Goal: Task Accomplishment & Management: Use online tool/utility

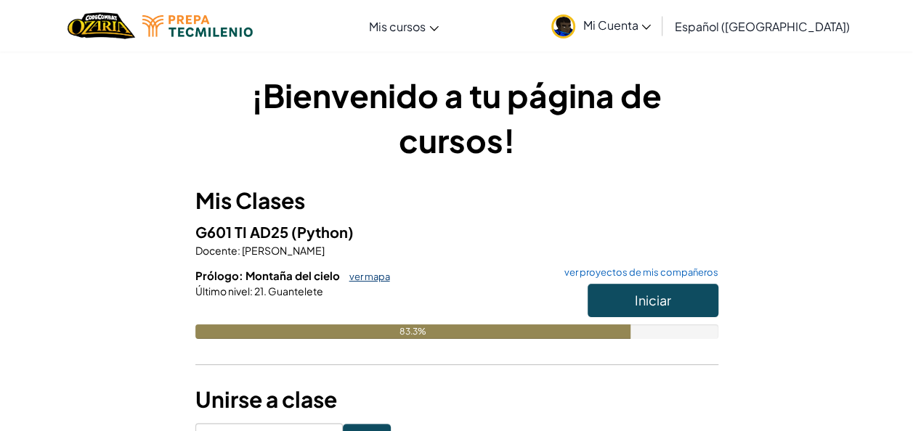
click at [347, 273] on link "ver mapa" at bounding box center [366, 277] width 48 height 12
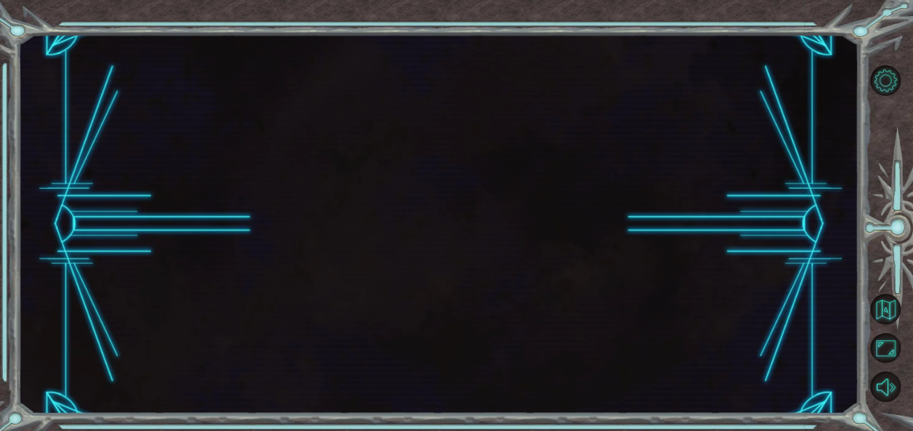
click at [375, 267] on div at bounding box center [437, 225] width 839 height 380
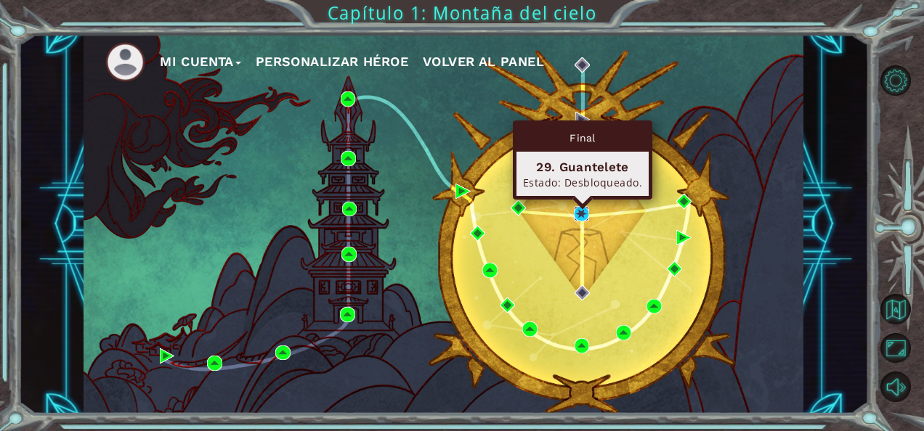
click at [584, 211] on img at bounding box center [581, 213] width 15 height 15
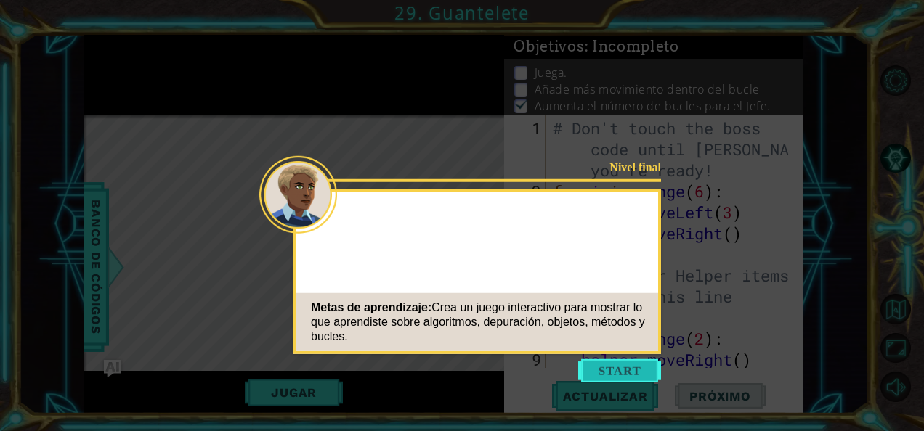
click at [630, 368] on button "Start" at bounding box center [619, 370] width 83 height 23
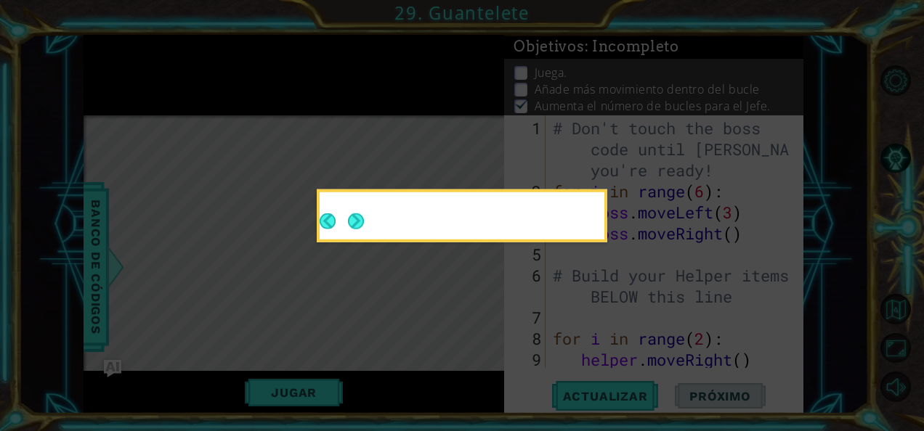
drag, startPoint x: 630, startPoint y: 368, endPoint x: 530, endPoint y: 295, distance: 124.2
click at [530, 295] on icon at bounding box center [462, 215] width 924 height 431
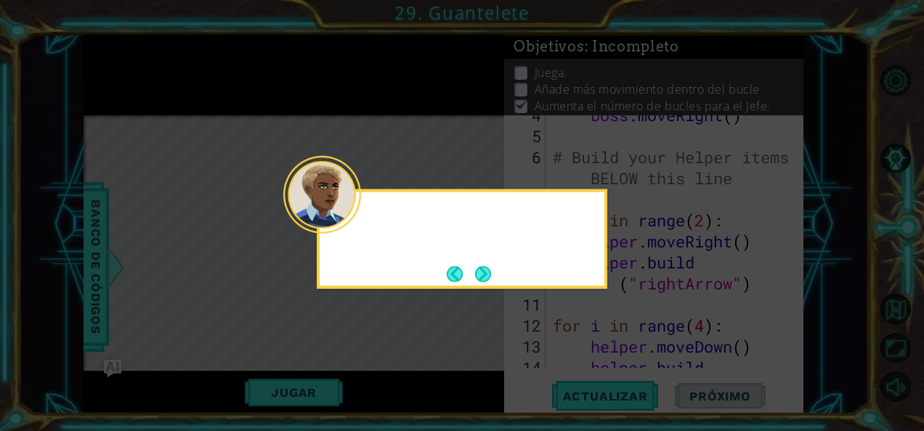
scroll to position [253, 0]
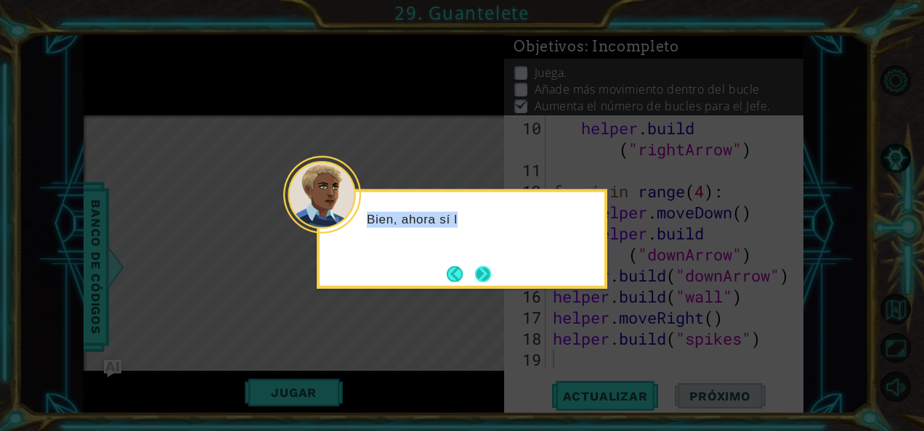
drag, startPoint x: 530, startPoint y: 295, endPoint x: 484, endPoint y: 277, distance: 48.9
click at [484, 277] on body "1 ההההההההההההההההההההההההההההההההההההההההההההההההההההההההההההההההההההההההההההה…" at bounding box center [462, 215] width 924 height 431
click at [484, 277] on button "Next" at bounding box center [483, 274] width 16 height 16
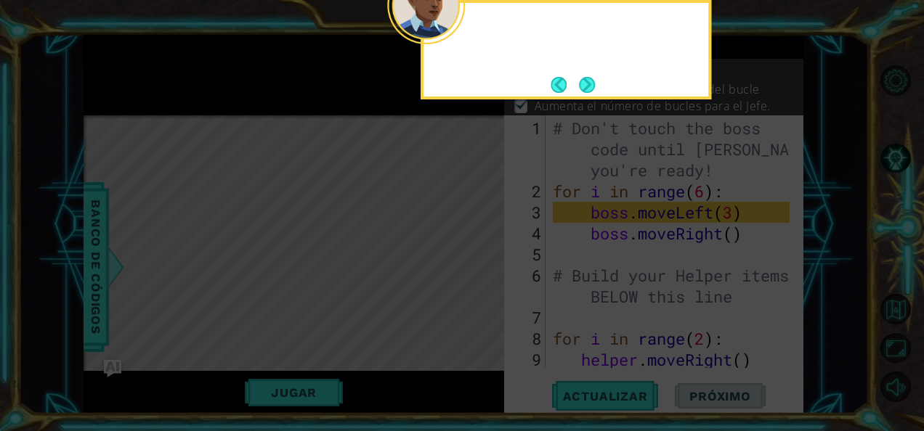
scroll to position [0, 0]
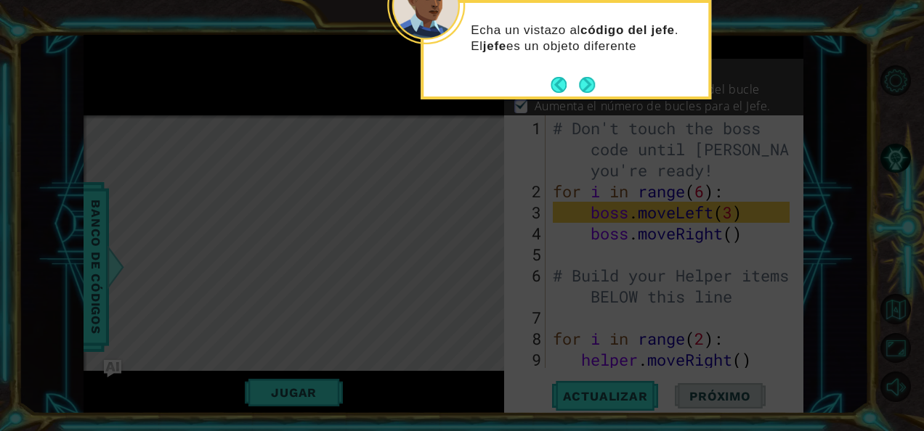
click at [484, 277] on icon at bounding box center [462, 64] width 924 height 733
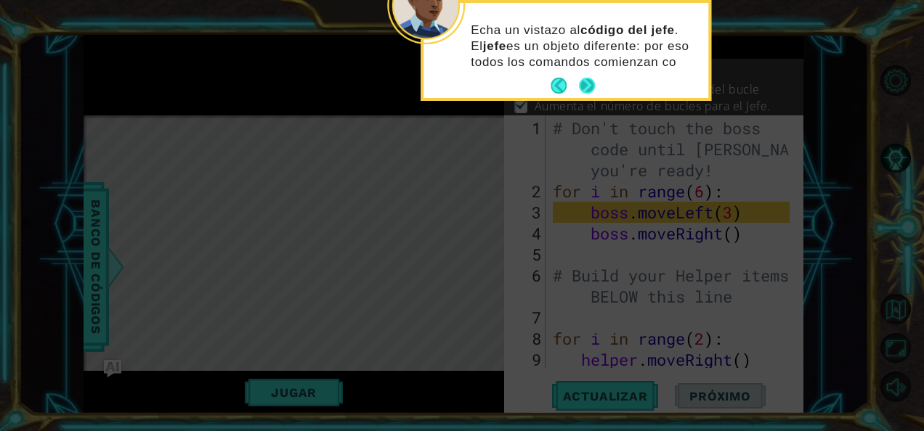
click at [582, 91] on button "Next" at bounding box center [587, 86] width 16 height 16
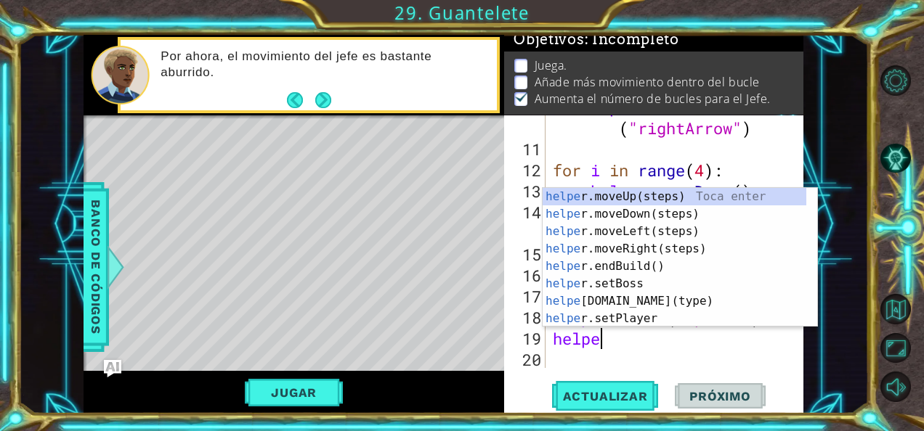
type textarea "helper"
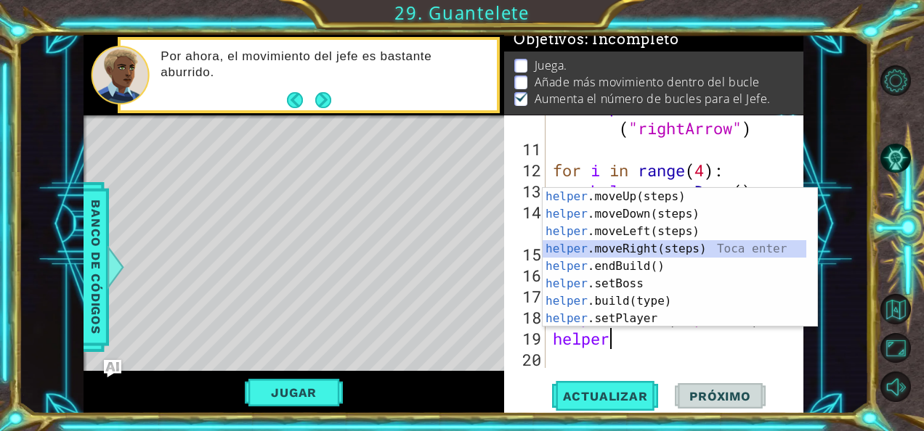
click at [687, 249] on div "helper .moveUp(steps) Toca enter helper .moveDown(steps) Toca enter helper .mov…" at bounding box center [674, 275] width 264 height 174
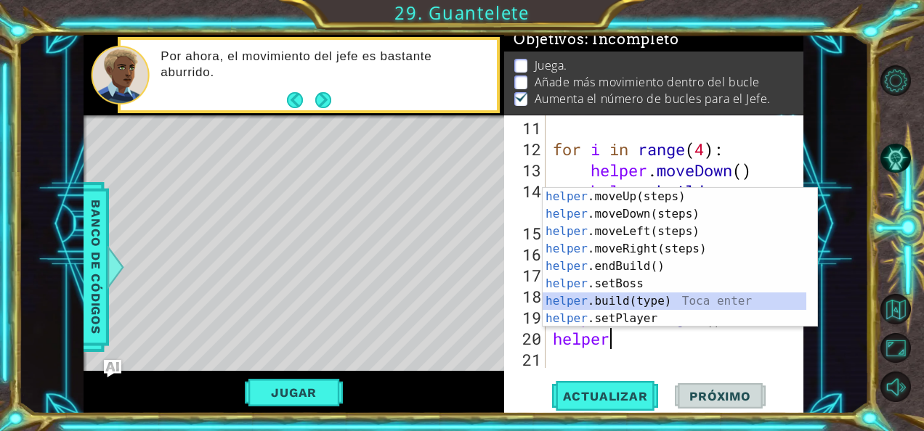
click at [598, 298] on div "helper .moveUp(steps) Toca enter helper .moveDown(steps) Toca enter helper .mov…" at bounding box center [674, 275] width 264 height 174
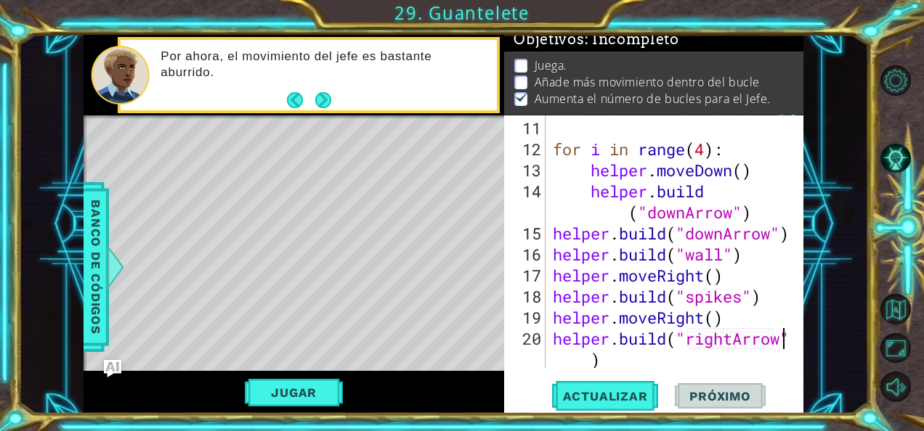
scroll to position [316, 0]
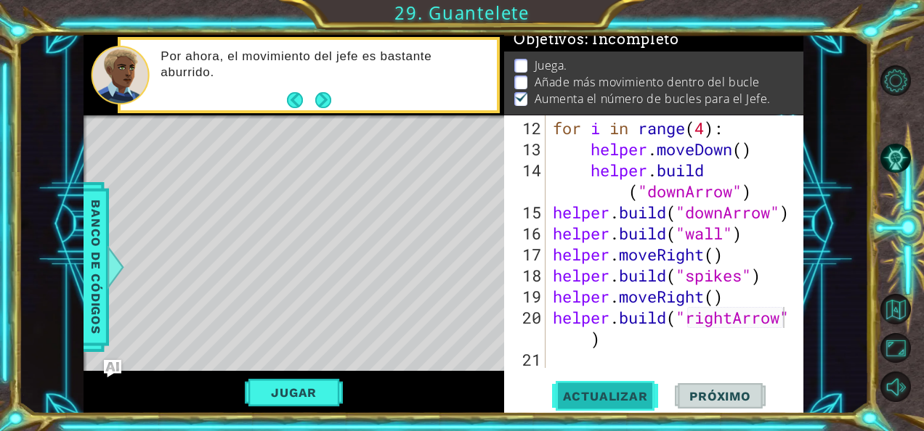
click at [630, 389] on span "Actualizar" at bounding box center [605, 396] width 114 height 15
click at [611, 334] on div "for i in range ( 4 ) : helper . moveDown ( ) helper . build ( "downArrow" ) hel…" at bounding box center [673, 265] width 247 height 295
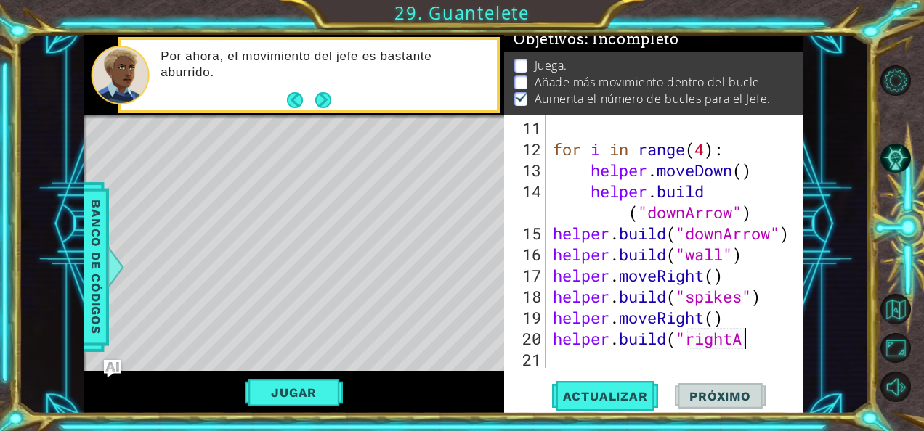
scroll to position [0, 6]
type textarea "h"
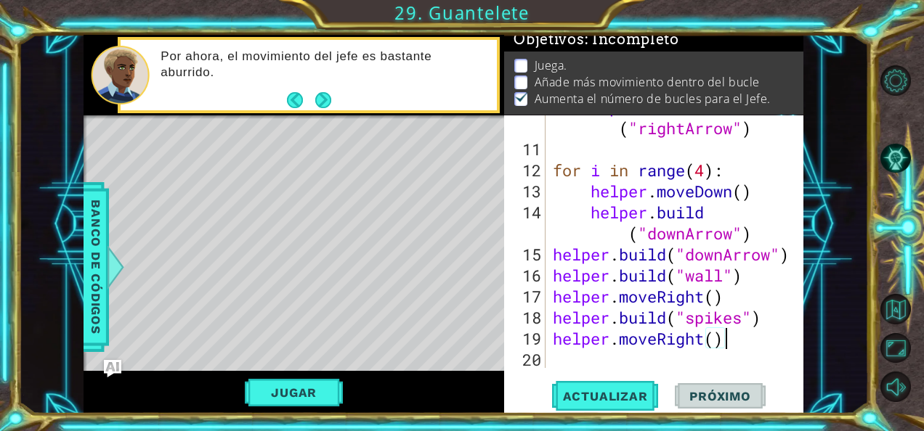
scroll to position [274, 0]
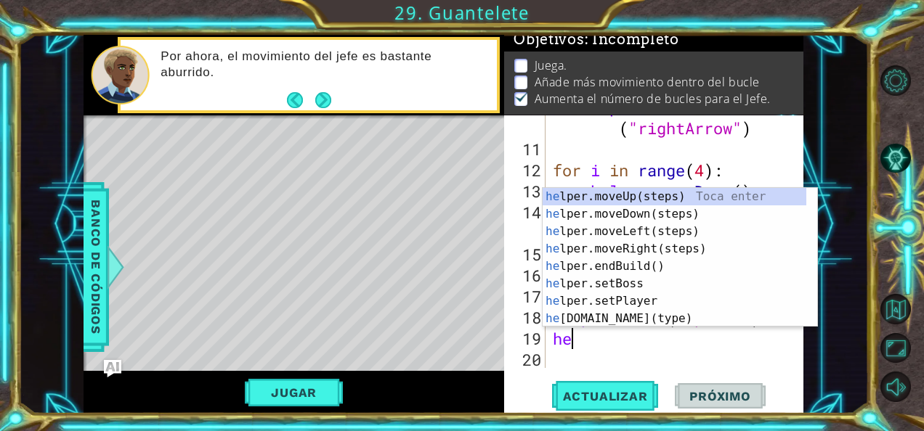
type textarea "h"
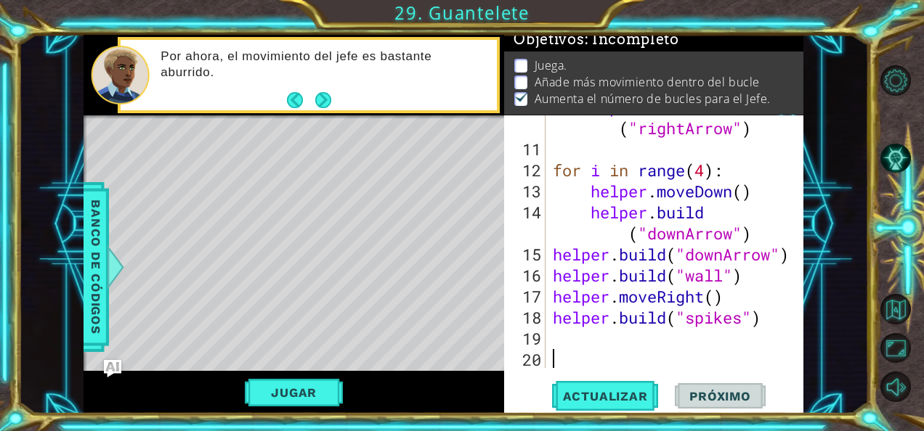
click at [601, 367] on div "helper . build ( "rightArrow" ) for i in range ( 4 ) : helper . moveDown ( ) he…" at bounding box center [673, 255] width 247 height 316
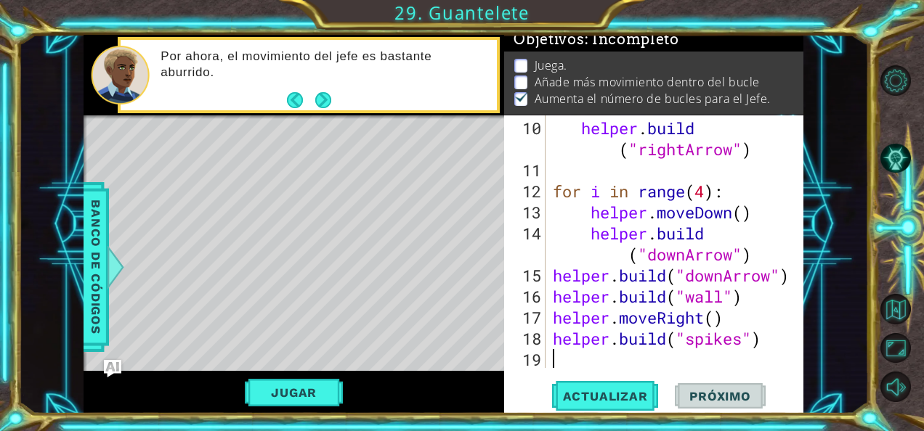
scroll to position [253, 0]
click at [325, 392] on button "Jugar" at bounding box center [294, 393] width 98 height 28
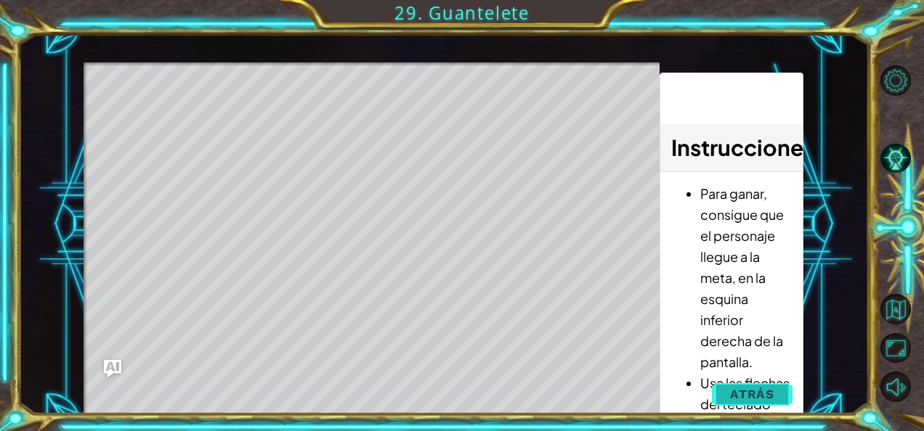
click at [761, 395] on span "Atrás" at bounding box center [752, 394] width 44 height 15
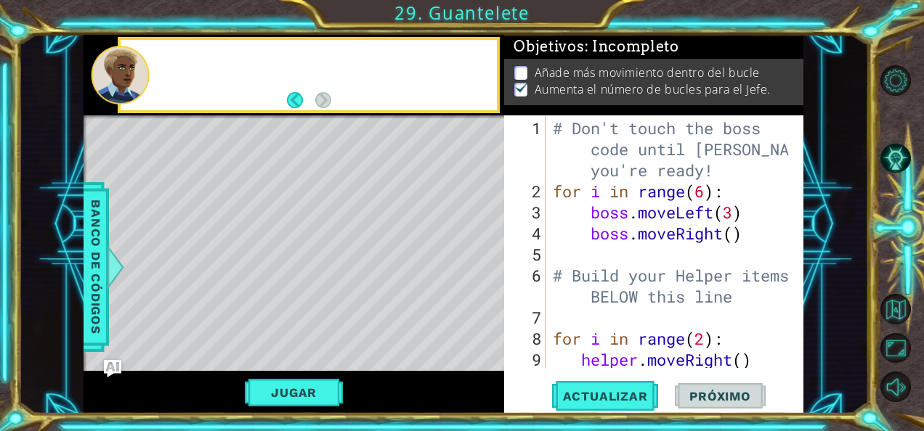
scroll to position [9, 0]
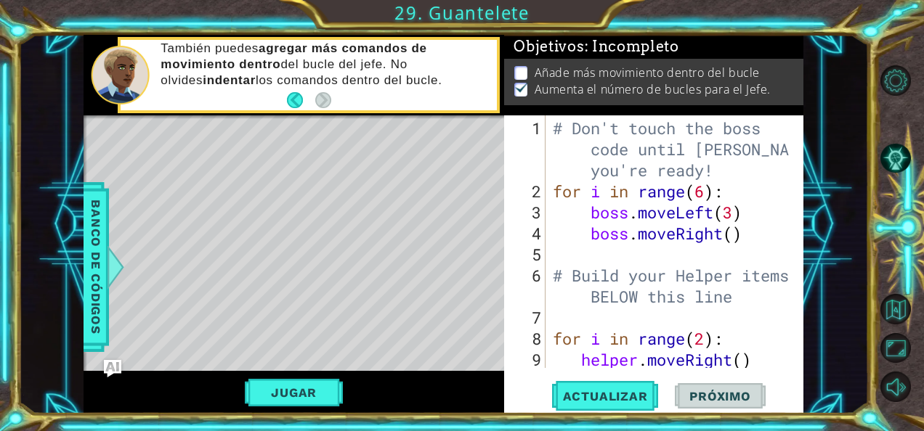
type textarea "[DOMAIN_NAME]("spikes")"
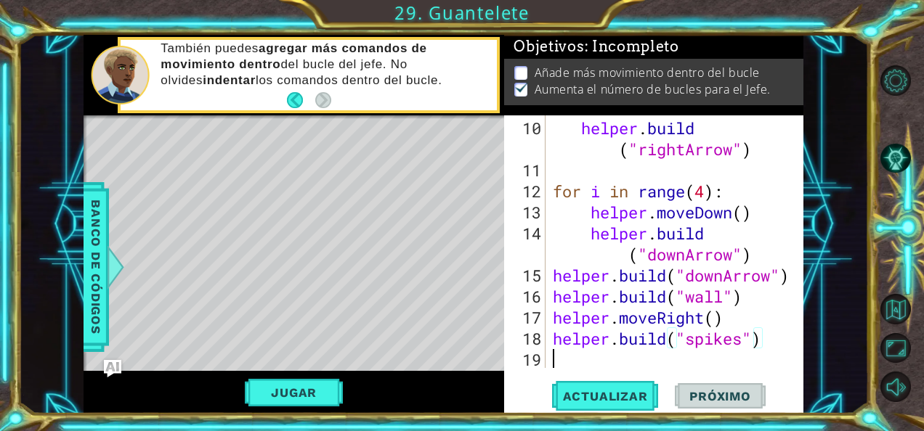
scroll to position [253, 0]
click at [733, 215] on div "helper . build ( "rightArrow" ) for i in range ( 4 ) : helper . moveDown ( ) he…" at bounding box center [673, 276] width 247 height 316
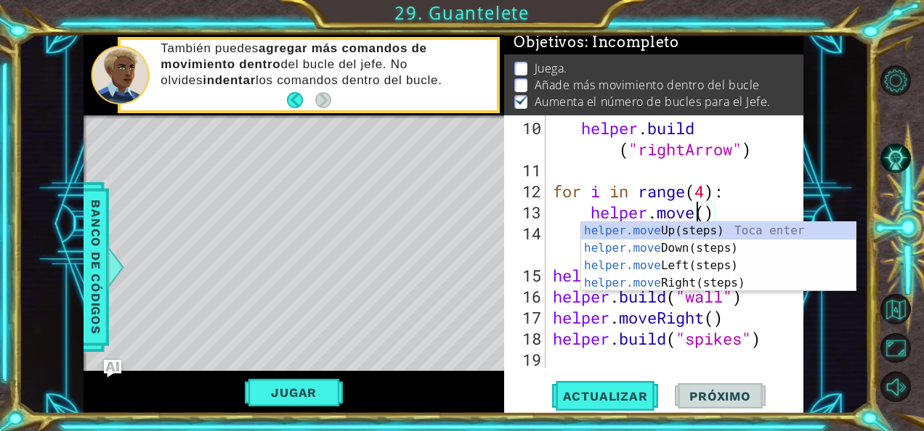
scroll to position [0, 7]
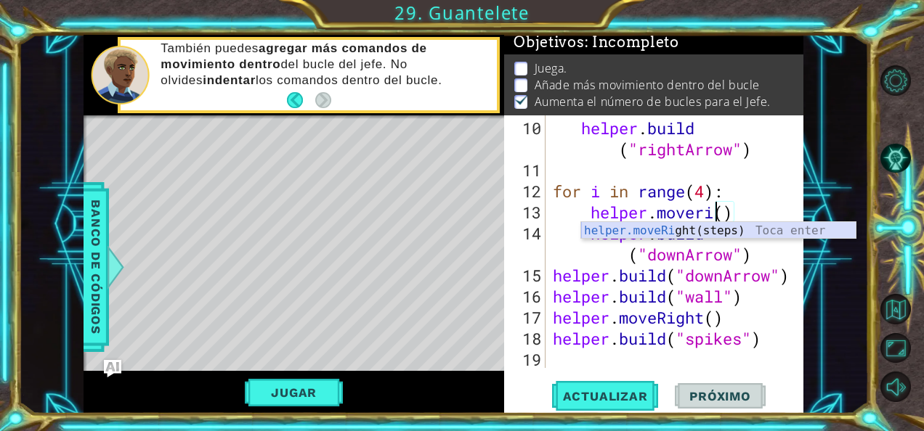
click at [725, 229] on div "helper.moveRi ght(steps) Toca enter" at bounding box center [718, 248] width 275 height 52
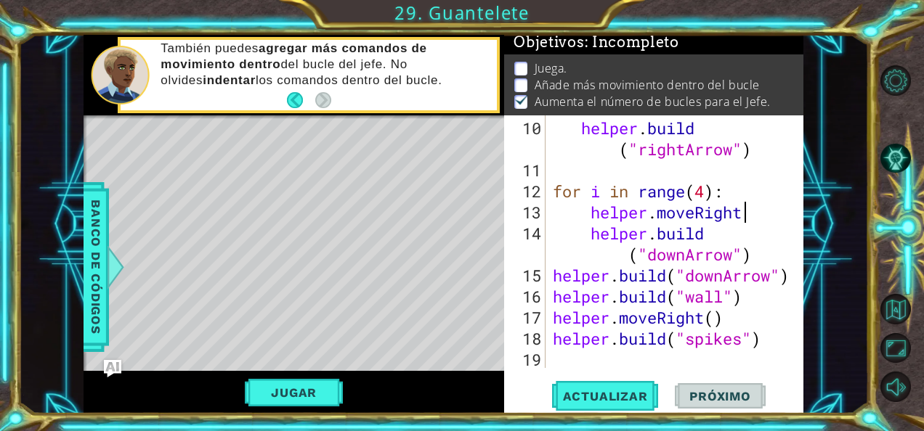
click at [687, 256] on div "helper . build ( "rightArrow" ) for i in range ( 4 ) : helper . moveRight helpe…" at bounding box center [673, 276] width 247 height 316
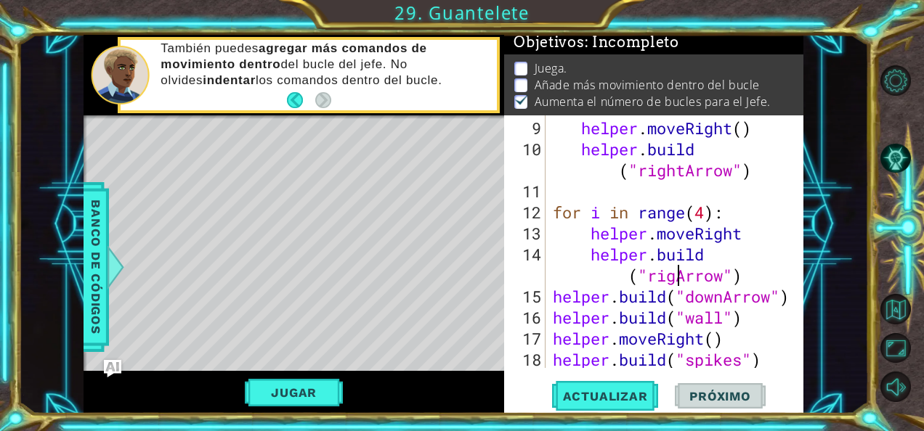
scroll to position [0, 9]
click at [722, 297] on div "helper . moveRight ( ) helper . build ( "rightArrow" ) for i in range ( 4 ) : h…" at bounding box center [673, 265] width 247 height 295
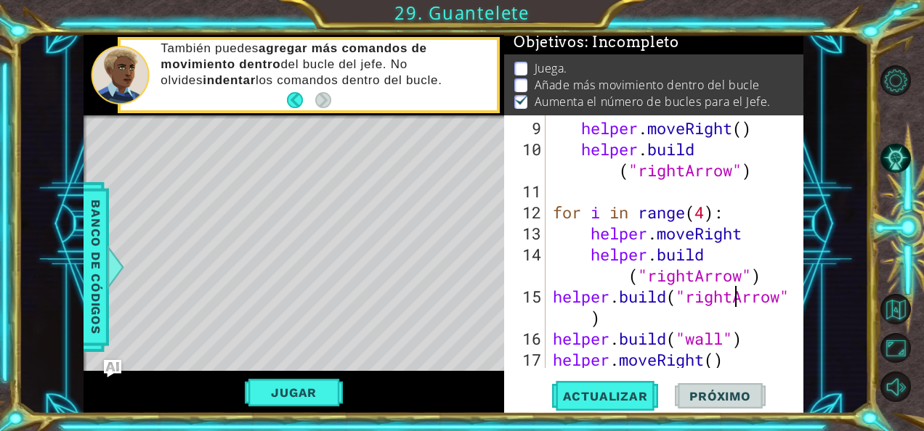
scroll to position [0, 8]
click at [602, 394] on span "Actualizar" at bounding box center [605, 396] width 114 height 15
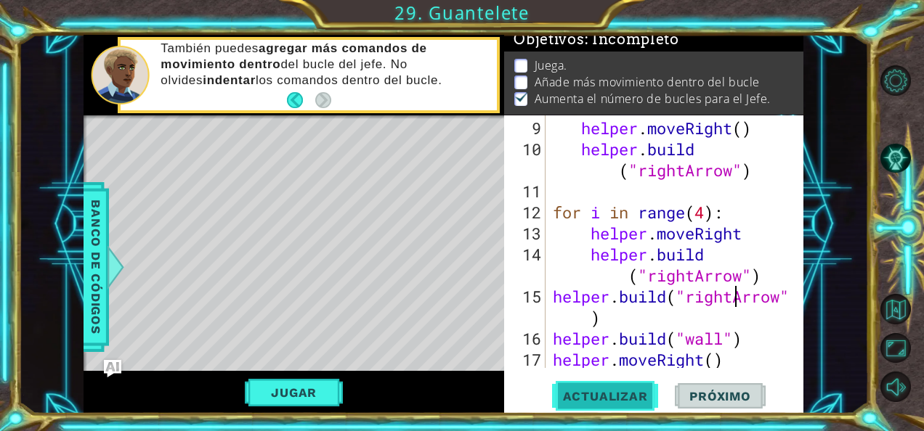
scroll to position [12, 0]
click at [602, 394] on span "Actualizar" at bounding box center [605, 396] width 114 height 15
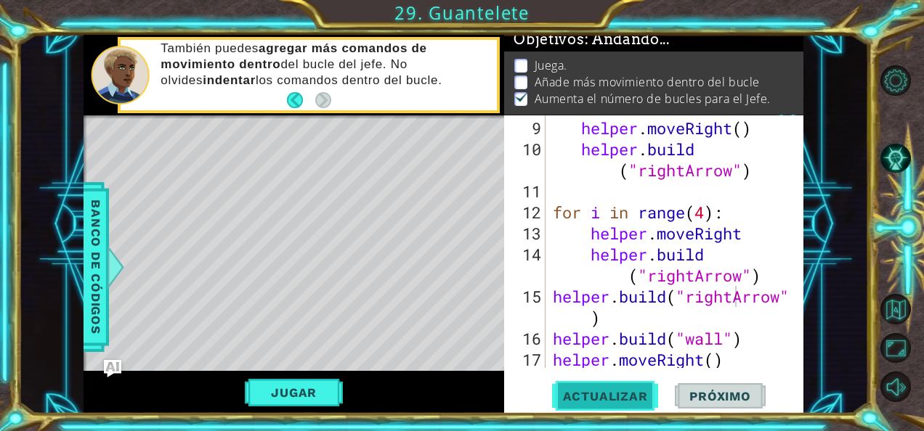
click at [602, 394] on span "Actualizar" at bounding box center [605, 396] width 114 height 15
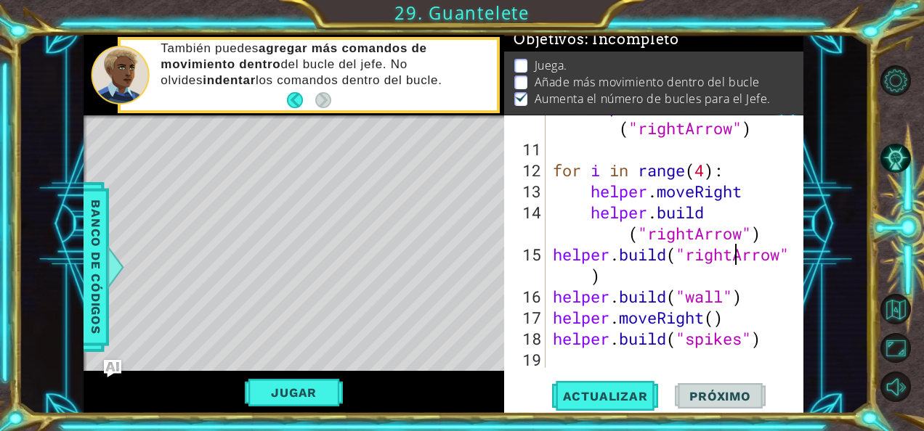
scroll to position [274, 0]
click at [743, 301] on div "helper . build ( "rightArrow" ) for i in range ( 4 ) : helper . moveRight helpe…" at bounding box center [673, 255] width 247 height 316
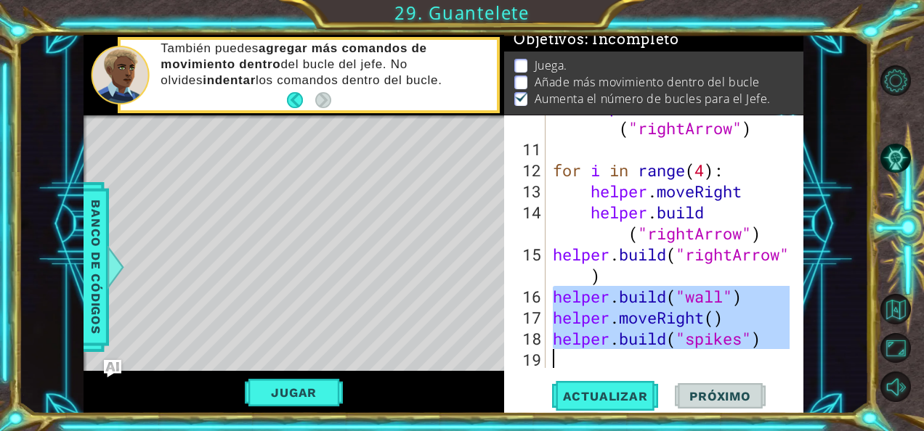
drag, startPoint x: 552, startPoint y: 293, endPoint x: 759, endPoint y: 360, distance: 218.4
click at [759, 360] on div "helper . build ( "rightArrow" ) for i in range ( 4 ) : helper . moveRight helpe…" at bounding box center [673, 255] width 247 height 316
type textarea "[DOMAIN_NAME]("spikes")"
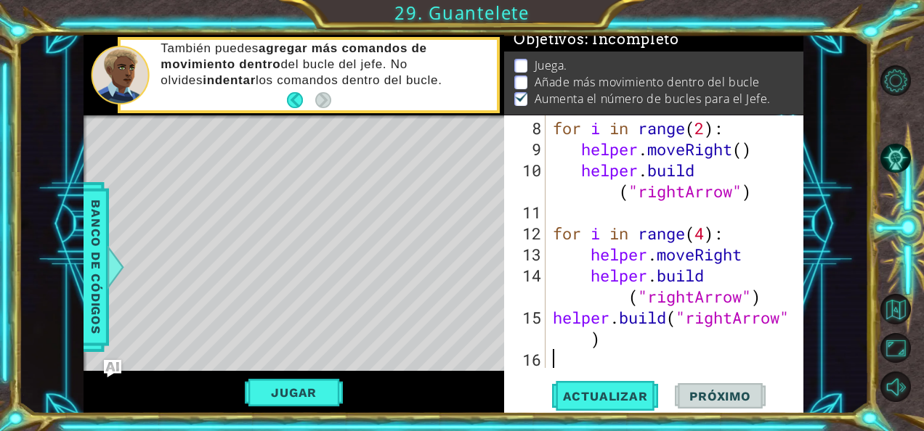
scroll to position [232, 0]
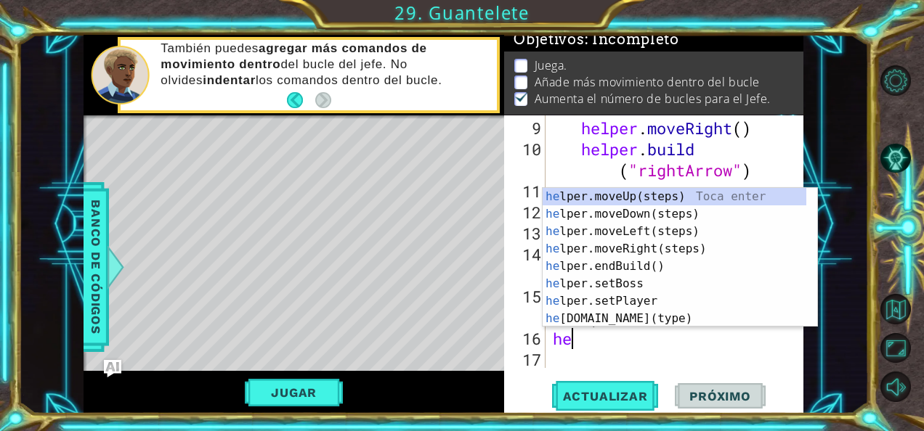
type textarea "hel"
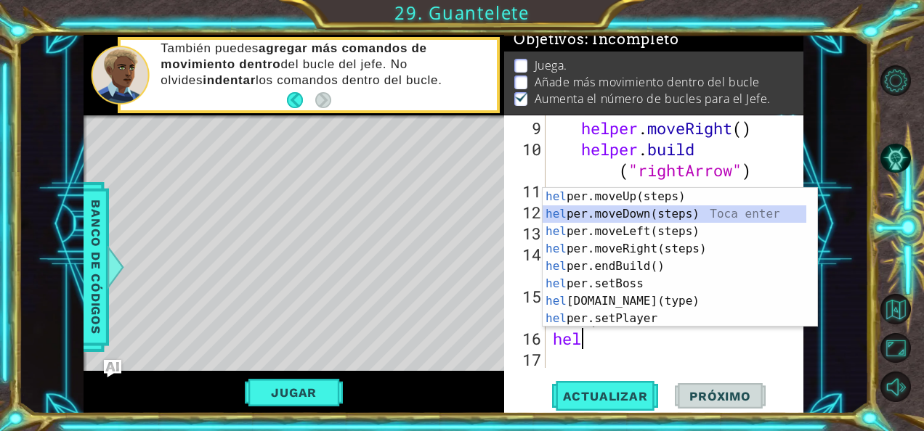
click at [641, 210] on div "hel per.moveUp(steps) Toca enter hel per.moveDown(steps) Toca enter hel per.mov…" at bounding box center [674, 275] width 264 height 174
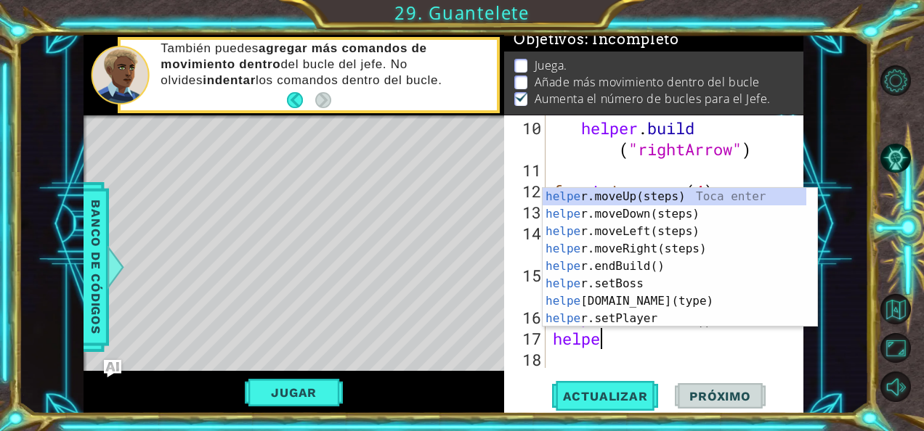
scroll to position [0, 1]
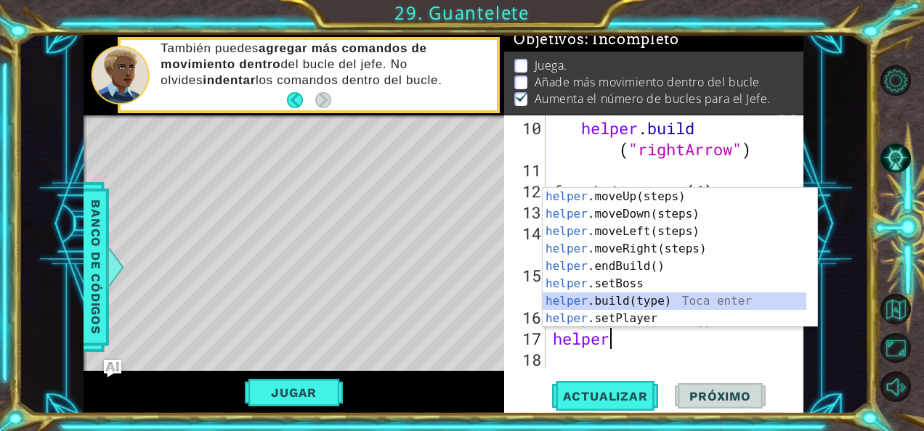
click at [625, 306] on div "helper .moveUp(steps) Toca enter helper .moveDown(steps) Toca enter helper .mov…" at bounding box center [674, 275] width 264 height 174
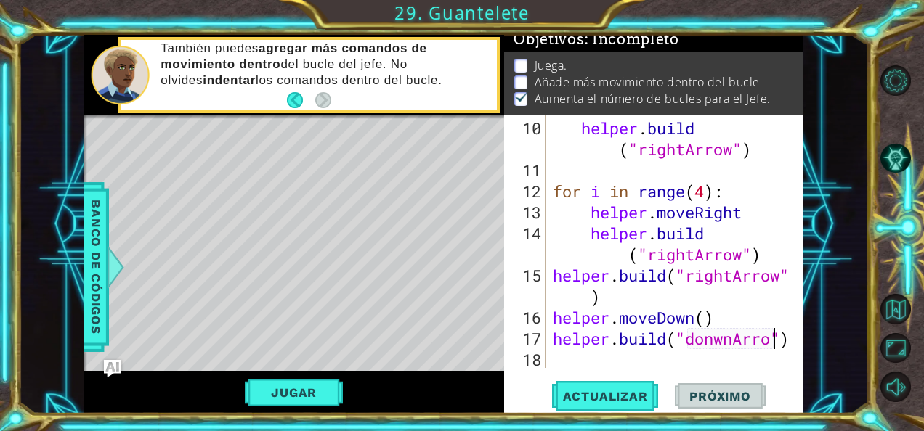
scroll to position [274, 0]
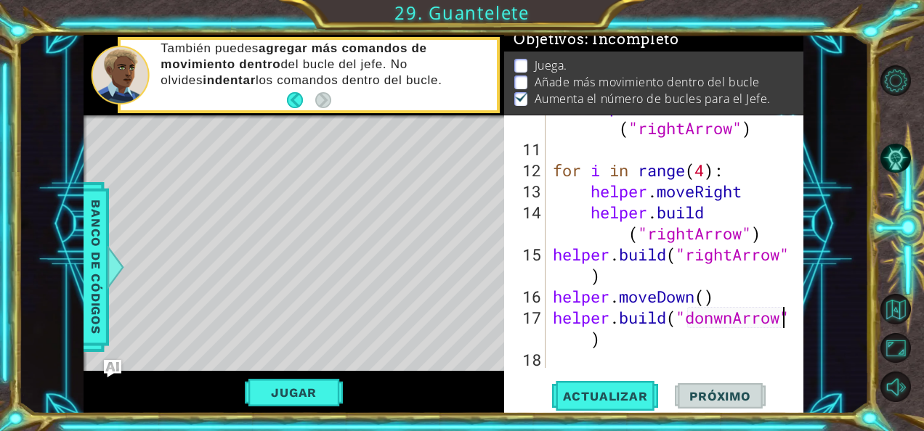
type textarea "[DOMAIN_NAME]("donwnArrow")"
click at [624, 413] on div "[DOMAIN_NAME]("donwnArrow") 10 11 12 13 14 15 16 17 18 helper . build ( "rightA…" at bounding box center [653, 264] width 299 height 298
click at [619, 402] on span "Actualizar" at bounding box center [605, 396] width 114 height 15
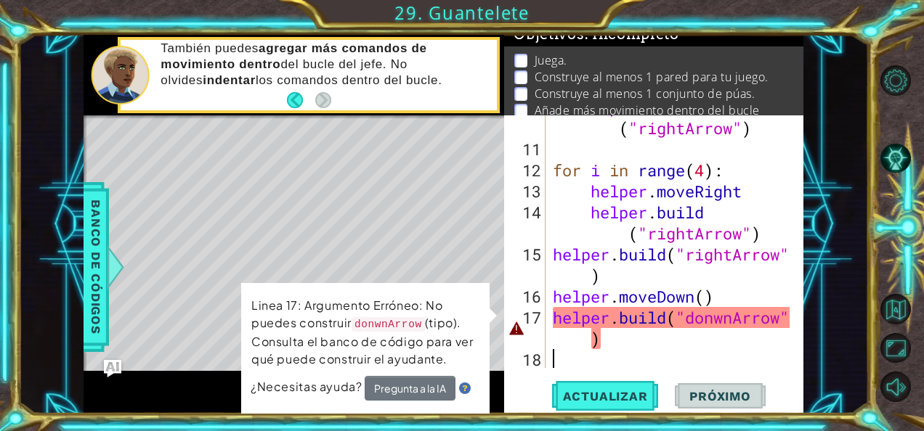
click at [628, 359] on div "helper . build ( "rightArrow" ) for i in range ( 4 ) : helper . moveRight helpe…" at bounding box center [673, 255] width 247 height 316
click at [730, 319] on div "helper . build ( "rightArrow" ) for i in range ( 4 ) : helper . moveRight helpe…" at bounding box center [673, 255] width 247 height 316
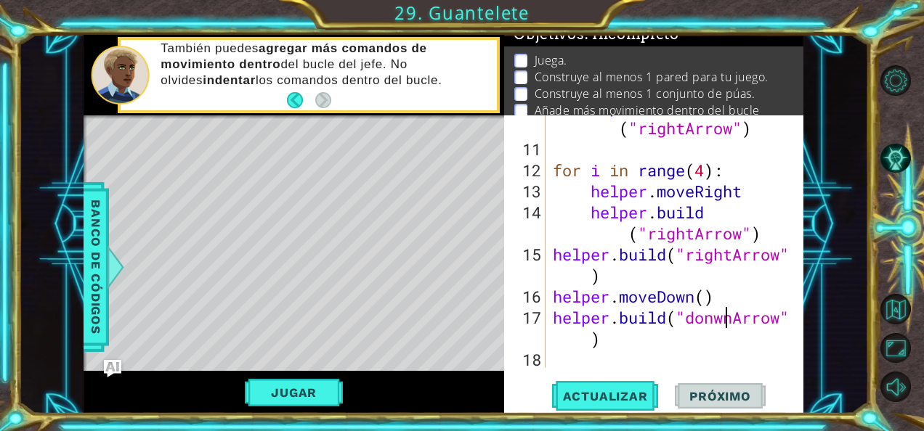
scroll to position [274, 0]
click at [709, 320] on div "helper . build ( "rightArrow" ) for i in range ( 4 ) : helper . moveRight helpe…" at bounding box center [673, 255] width 247 height 316
click at [712, 319] on div "helper . build ( "rightArrow" ) for i in range ( 4 ) : helper . moveRight helpe…" at bounding box center [673, 255] width 247 height 316
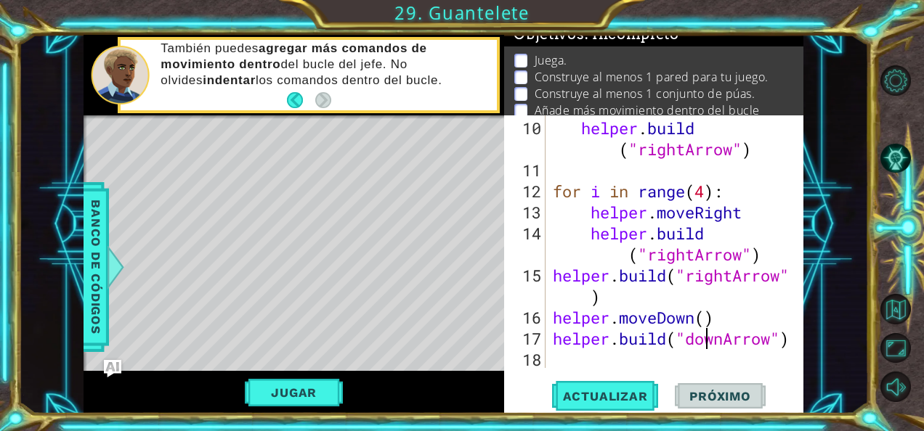
scroll to position [253, 0]
type textarea "[DOMAIN_NAME]("downArrow")"
click at [633, 387] on button "Actualizar" at bounding box center [605, 396] width 114 height 30
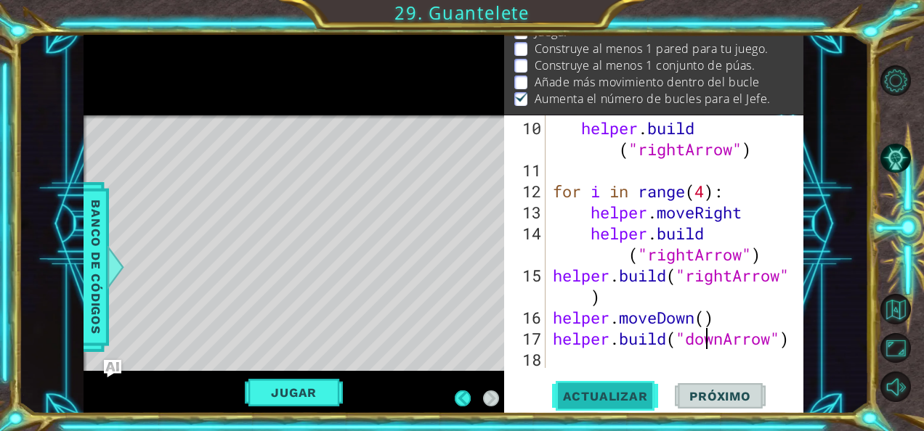
scroll to position [59, 0]
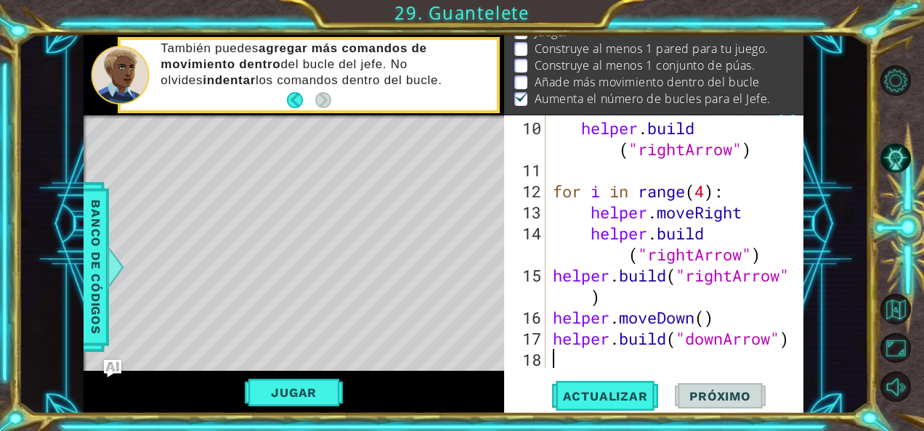
click at [561, 355] on div "helper . build ( "rightArrow" ) for i in range ( 4 ) : helper . moveRight helpe…" at bounding box center [673, 276] width 247 height 316
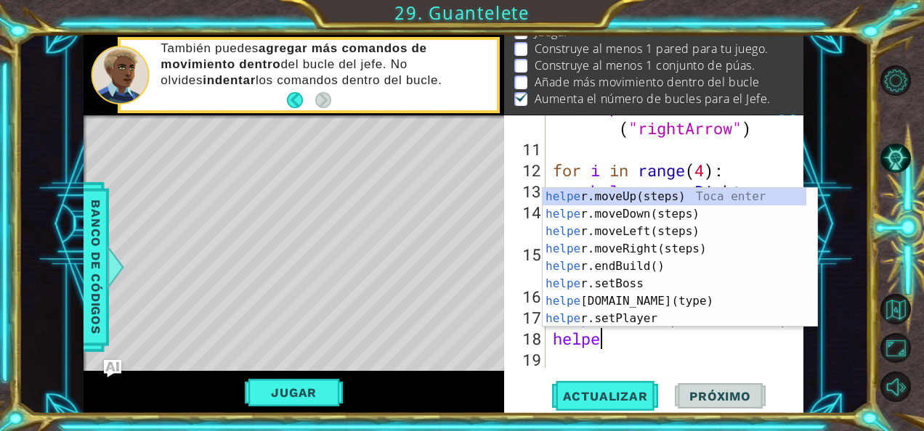
scroll to position [0, 1]
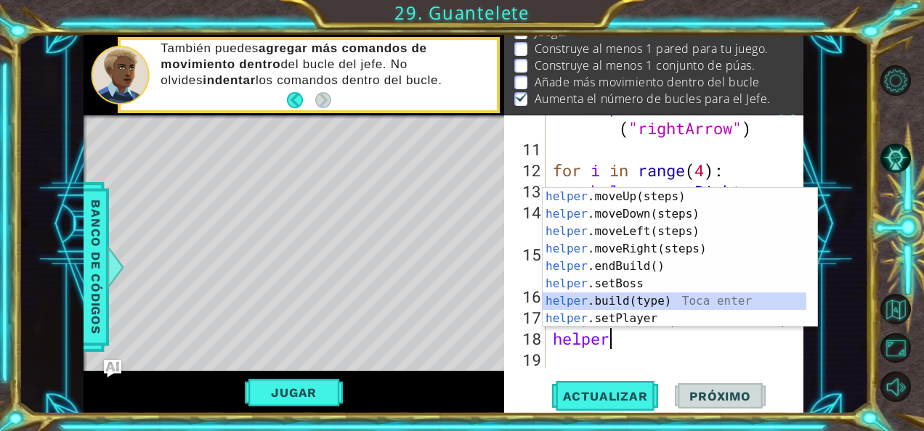
click at [670, 303] on div "helper .moveUp(steps) Toca enter helper .moveDown(steps) Toca enter helper .mov…" at bounding box center [674, 275] width 264 height 174
type textarea "[DOMAIN_NAME]("wall")"
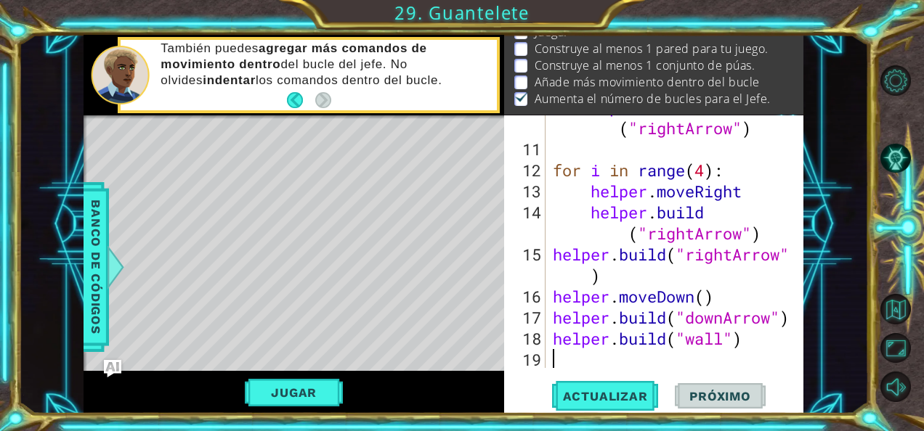
click at [569, 358] on div "helper . build ( "rightArrow" ) for i in range ( 4 ) : helper . moveRight helpe…" at bounding box center [673, 255] width 247 height 316
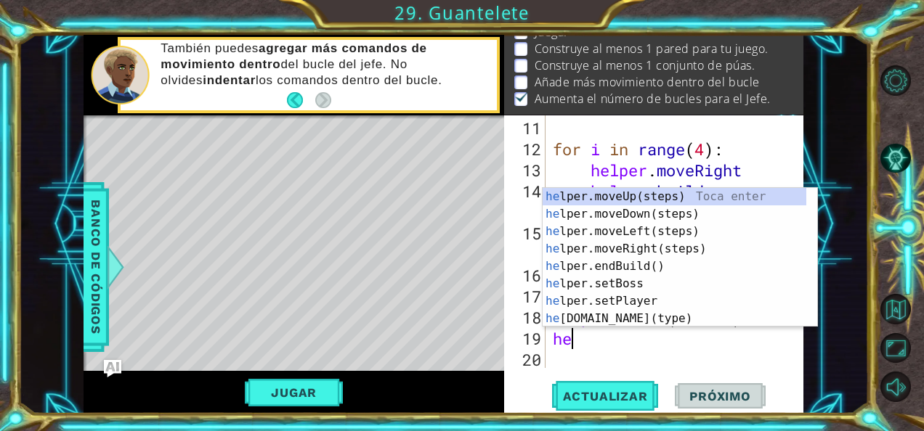
scroll to position [0, 0]
type textarea "helr"
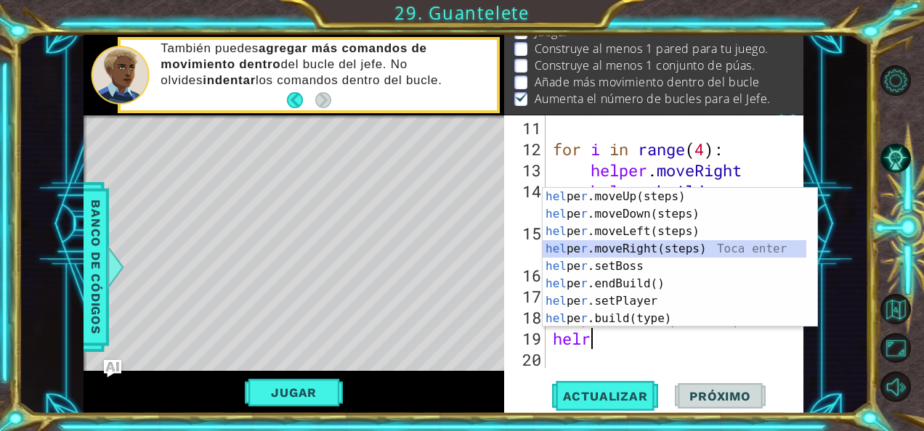
click at [597, 245] on div "hel pe r .moveUp(steps) Toca enter hel pe r .moveDown(steps) Toca enter hel pe …" at bounding box center [674, 275] width 264 height 174
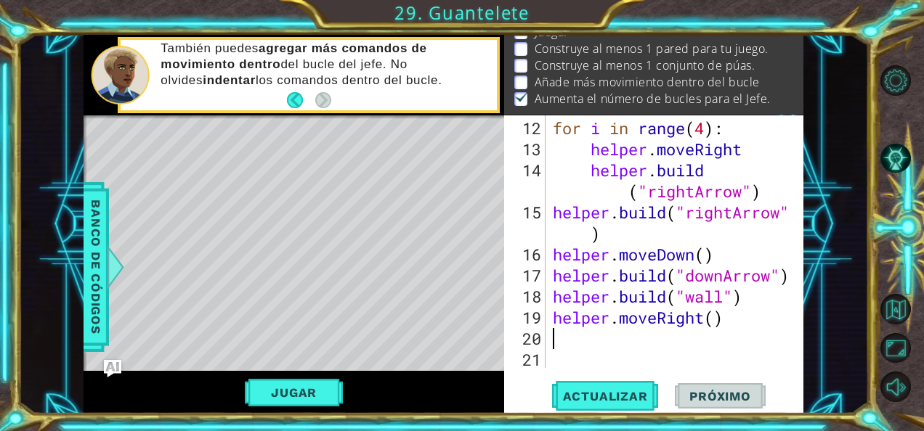
scroll to position [316, 0]
click at [711, 318] on div "for i in range ( 4 ) : helper . moveRight helper . build ( "rightArrow" ) helpe…" at bounding box center [673, 265] width 247 height 295
click at [719, 318] on div "for i in range ( 4 ) : helper . moveRight helper . build ( "rightArrow" ) helpe…" at bounding box center [673, 265] width 247 height 295
type textarea "helper.moveRight(4)"
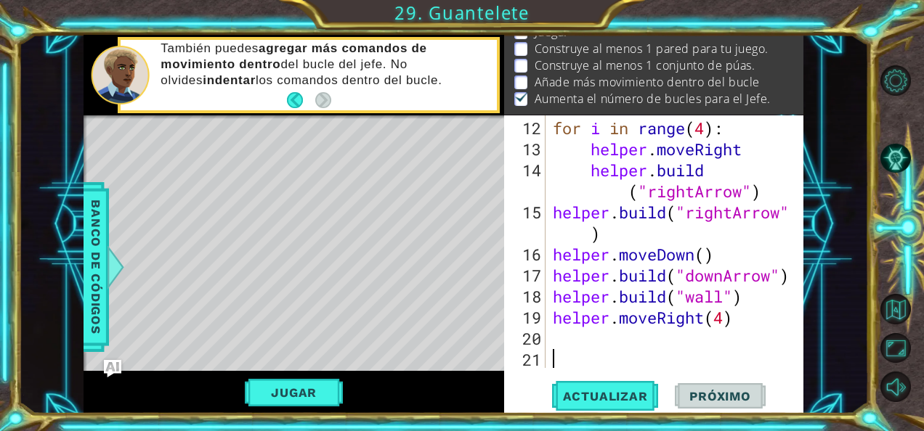
click at [587, 353] on div "for i in range ( 4 ) : helper . moveRight helper . build ( "rightArrow" ) helpe…" at bounding box center [673, 265] width 247 height 295
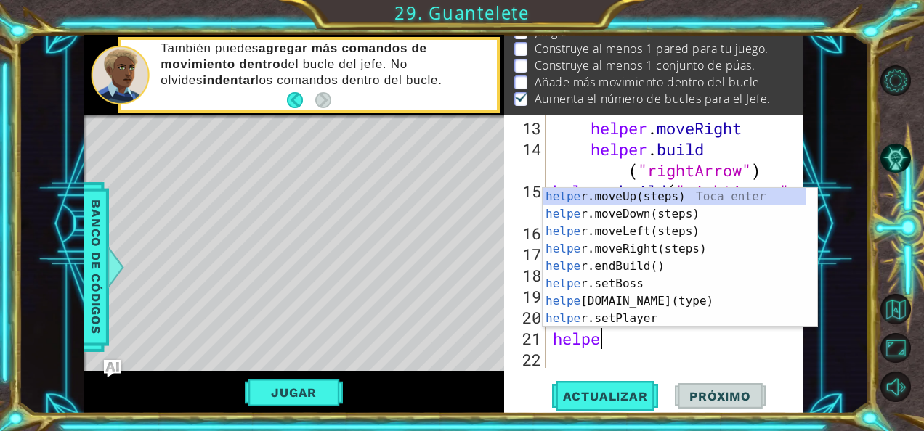
scroll to position [0, 1]
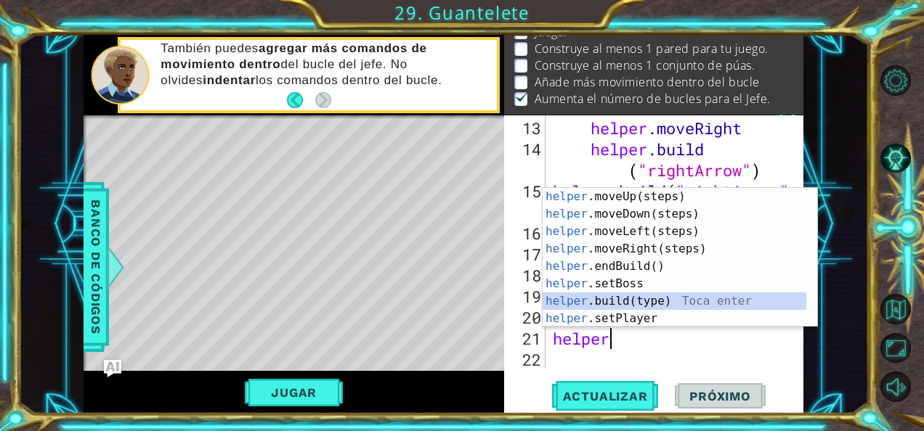
click at [623, 305] on div "helper .moveUp(steps) Toca enter helper .moveDown(steps) Toca enter helper .mov…" at bounding box center [674, 275] width 264 height 174
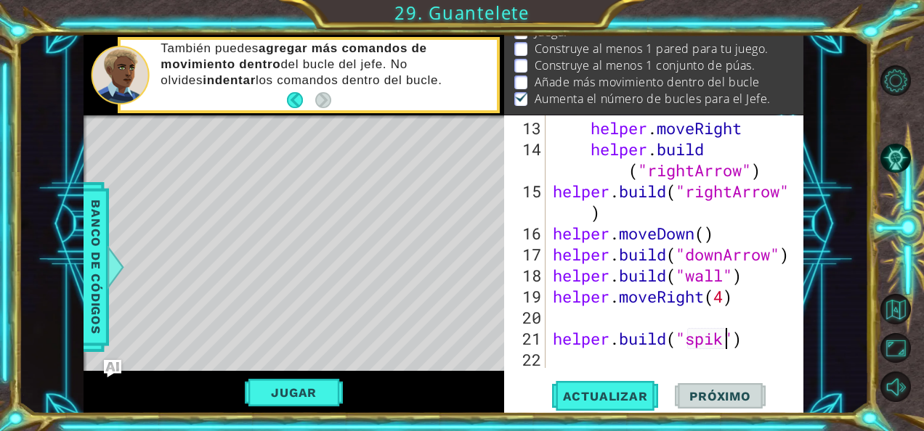
scroll to position [0, 8]
type textarea "[DOMAIN_NAME]("spikes")"
click at [630, 321] on div "helper . moveRight helper . build ( "rightArrow" ) helper . build ( "rightArrow…" at bounding box center [673, 265] width 247 height 295
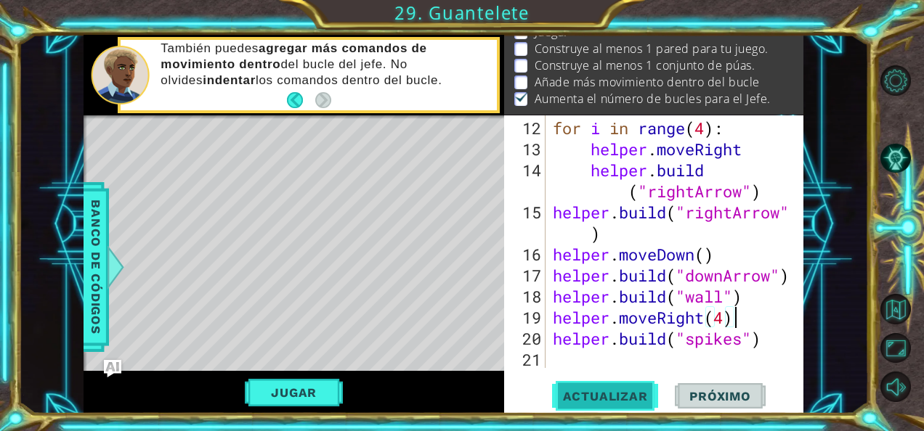
click at [632, 392] on span "Actualizar" at bounding box center [605, 396] width 114 height 15
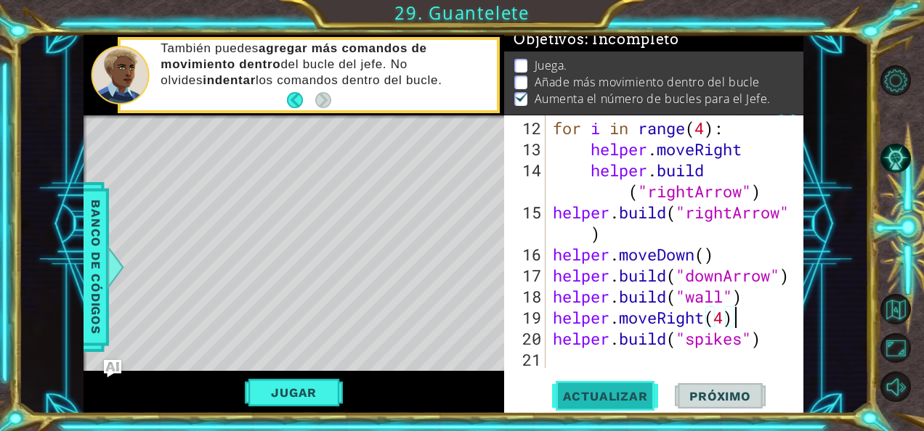
scroll to position [25, 0]
click at [725, 322] on div "for i in range ( 4 ) : helper . moveRight helper . build ( "rightArrow" ) helpe…" at bounding box center [673, 265] width 247 height 295
click at [581, 399] on span "Actualizar" at bounding box center [605, 396] width 114 height 15
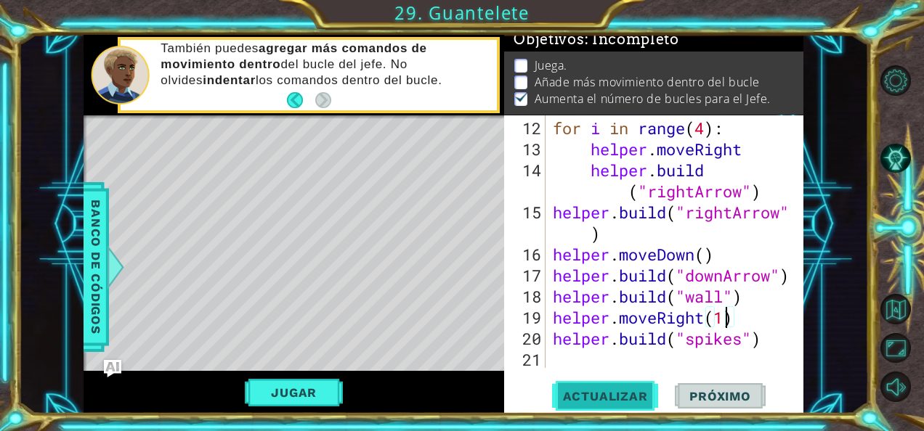
type textarea "helper.moveRight(1)"
click at [596, 396] on span "Actualizar" at bounding box center [605, 396] width 114 height 15
click at [616, 359] on div "for i in range ( 4 ) : helper . moveRight helper . build ( "rightArrow" ) helpe…" at bounding box center [673, 265] width 247 height 295
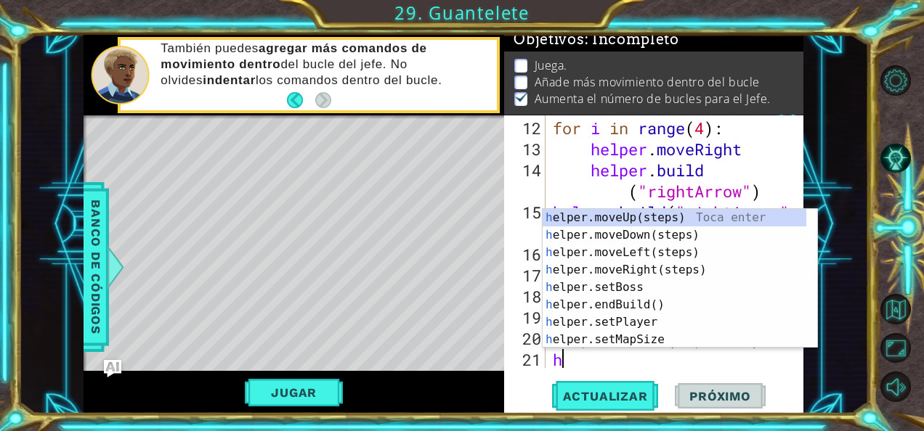
scroll to position [337, 0]
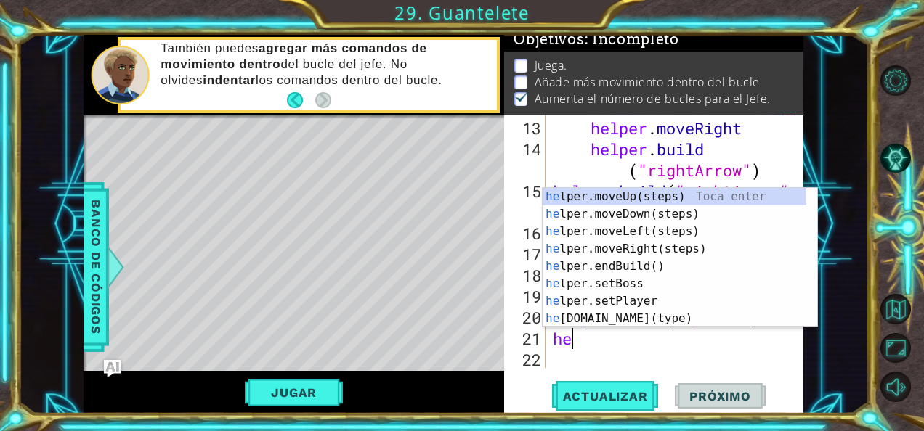
type textarea "hel"
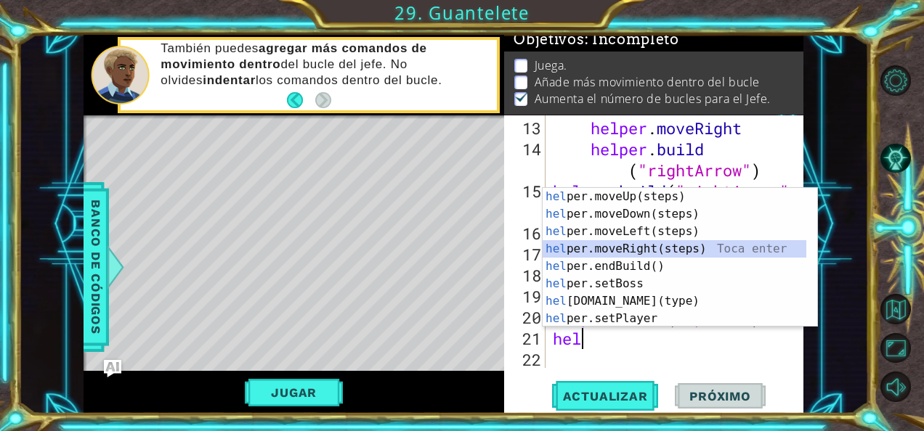
click at [663, 243] on div "hel per.moveUp(steps) Toca enter hel per.moveDown(steps) Toca enter hel per.mov…" at bounding box center [674, 275] width 264 height 174
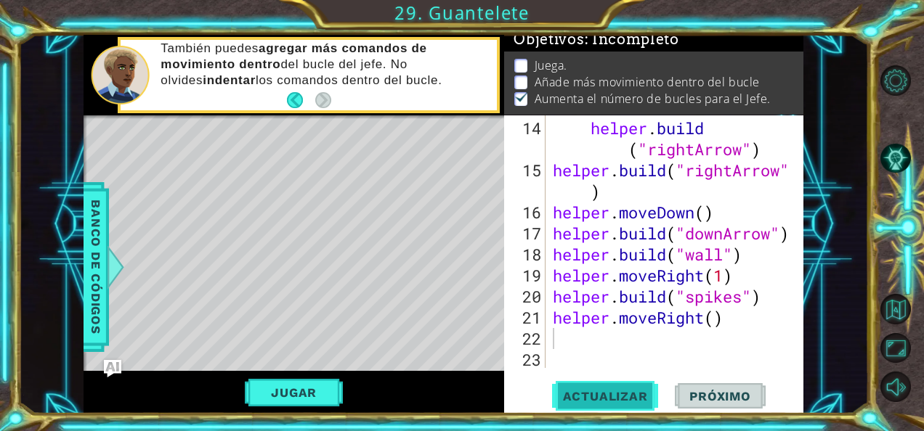
click at [587, 389] on span "Actualizar" at bounding box center [605, 396] width 114 height 15
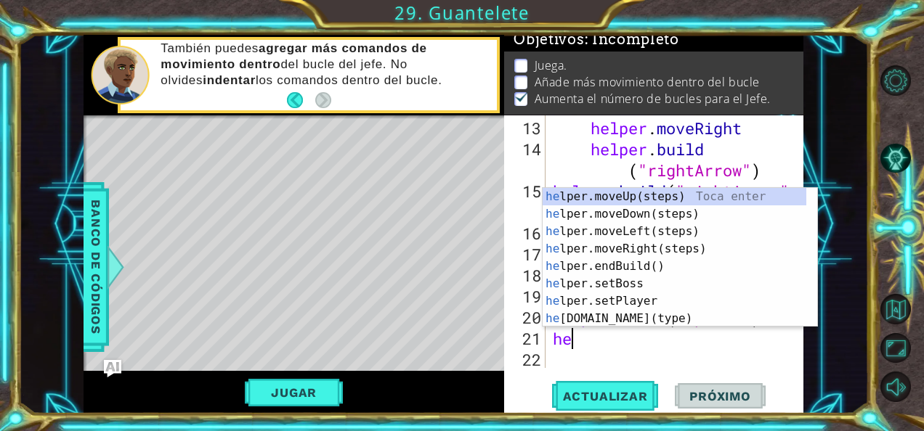
type textarea "h"
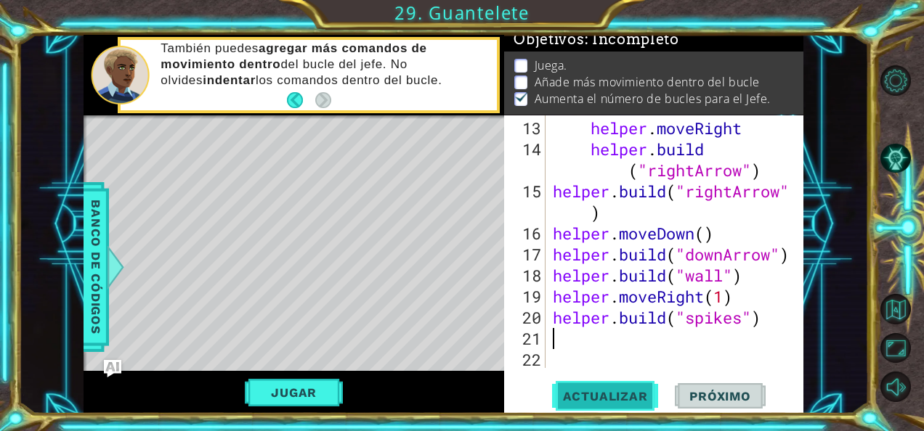
click at [599, 404] on button "Actualizar" at bounding box center [605, 396] width 114 height 30
drag, startPoint x: 802, startPoint y: 316, endPoint x: 799, endPoint y: 301, distance: 15.0
click at [799, 301] on div "13 14 15 16 17 18 19 20 21 22 helper . moveRight helper . build ( "rightArrow" …" at bounding box center [653, 264] width 299 height 298
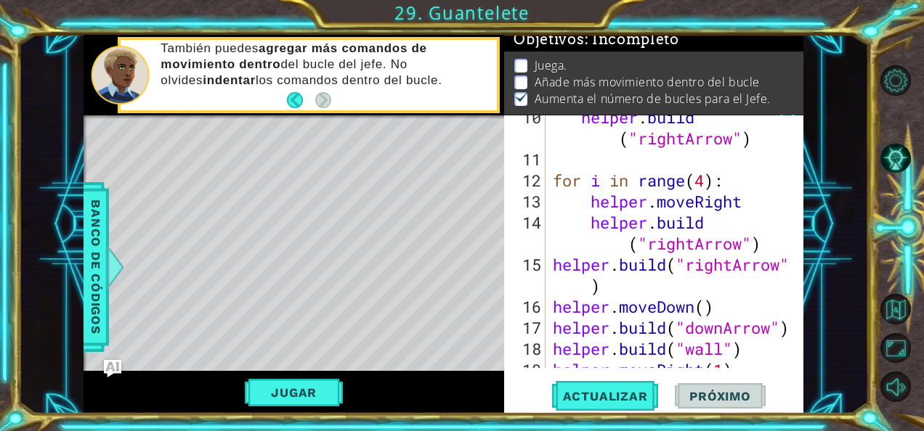
scroll to position [258, 0]
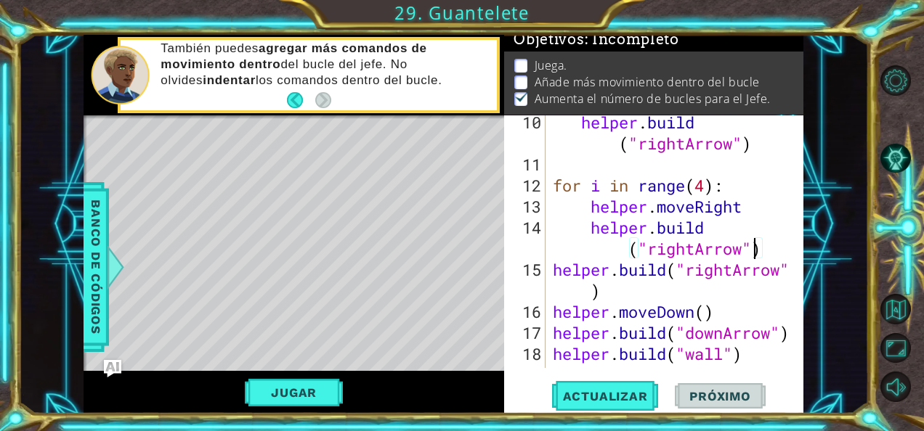
click at [758, 248] on div "helper . build ( "rightArrow" ) for i in range ( 4 ) : helper . moveRight helpe…" at bounding box center [673, 270] width 247 height 316
type textarea "[DOMAIN_NAME]("rightArrow")"
click at [761, 247] on div "helper . build ( "rightArrow" ) for i in range ( 4 ) : helper . moveRight helpe…" at bounding box center [673, 270] width 247 height 316
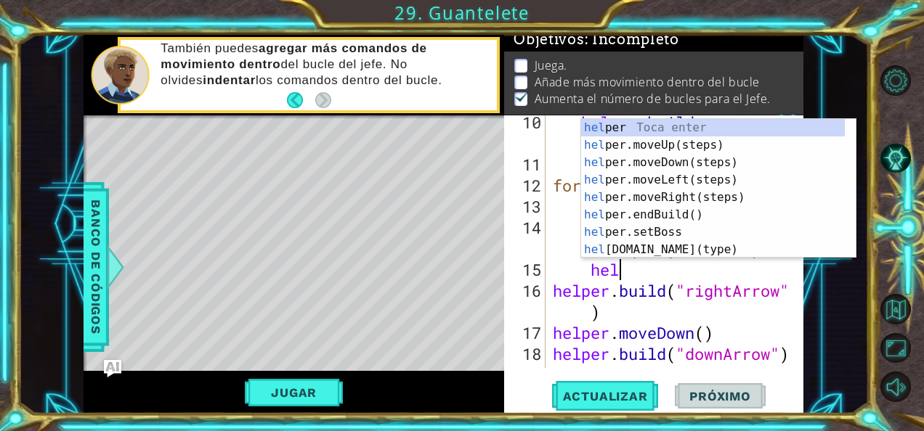
scroll to position [0, 3]
type textarea "helper"
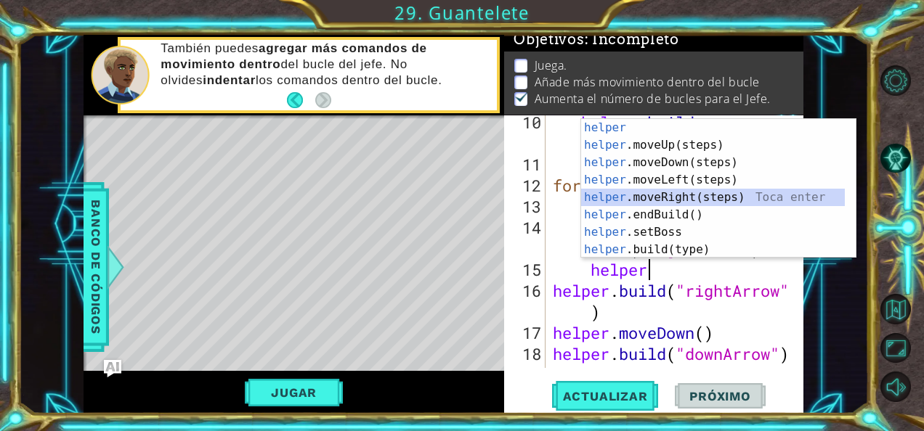
click at [706, 193] on div "helper Toca enter helper .moveUp(steps) Toca enter helper .moveDown(steps) Toca…" at bounding box center [713, 206] width 264 height 174
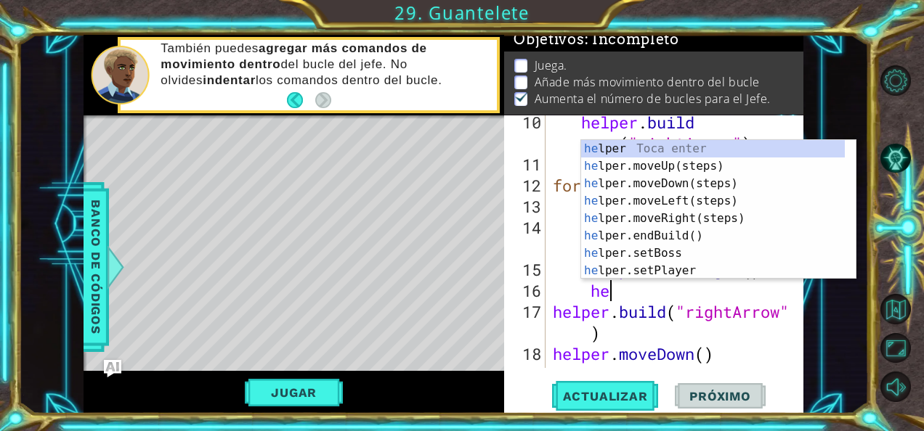
scroll to position [0, 1]
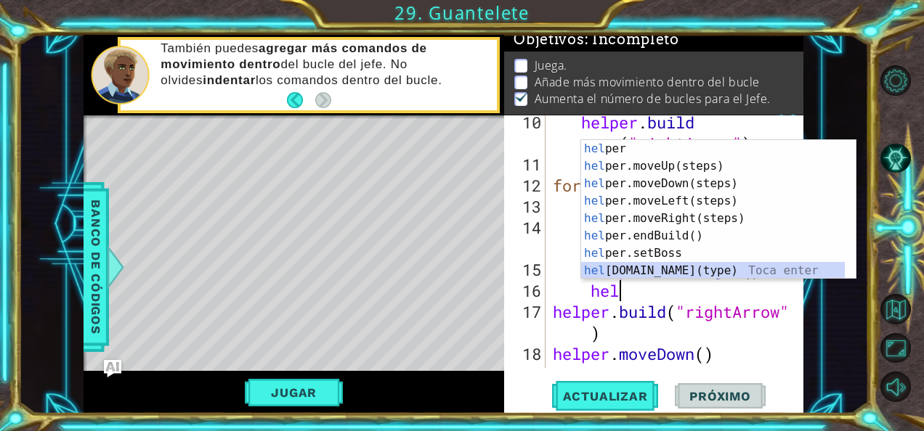
click at [665, 272] on div "hel per Toca enter hel per.moveUp(steps) Toca enter hel per.moveDown(steps) Toc…" at bounding box center [713, 227] width 264 height 174
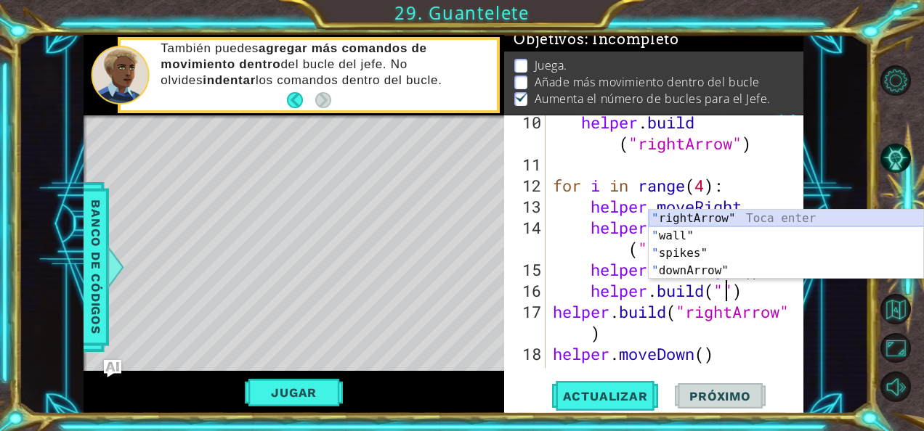
click at [701, 216] on div "" rightArrow" Toca enter " wall" Toca enter " spikes" Toca enter " downArrow" T…" at bounding box center [785, 262] width 275 height 105
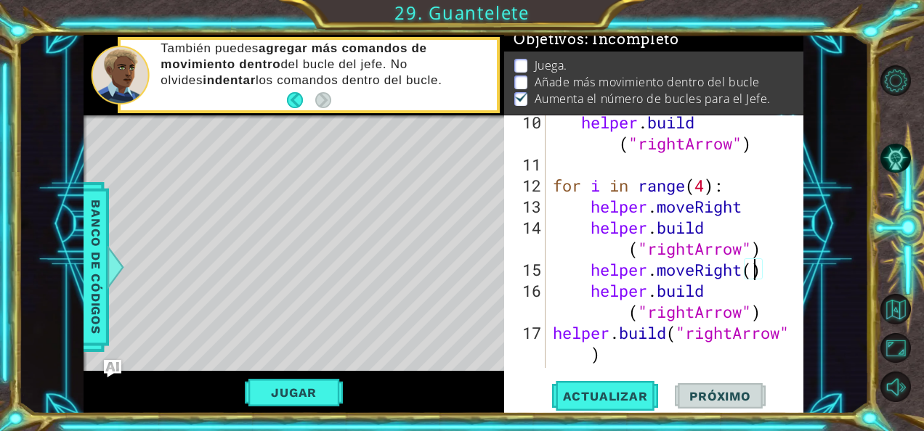
click at [755, 269] on div "helper . build ( "rightArrow" ) for i in range ( 4 ) : helper . moveRight helpe…" at bounding box center [673, 270] width 247 height 316
click at [622, 394] on span "Actualizar" at bounding box center [605, 396] width 114 height 15
type textarea "helper.moveRight(2)"
click at [621, 391] on span "Actualizar" at bounding box center [605, 396] width 114 height 15
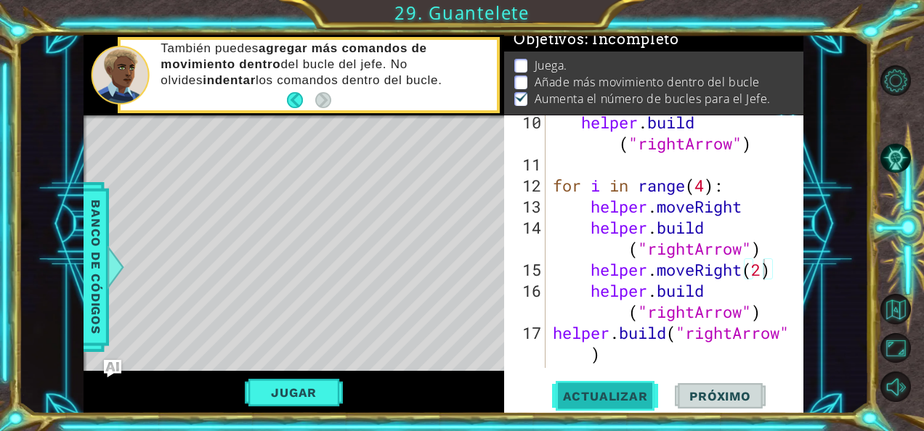
click at [621, 391] on span "Actualizar" at bounding box center [605, 396] width 114 height 15
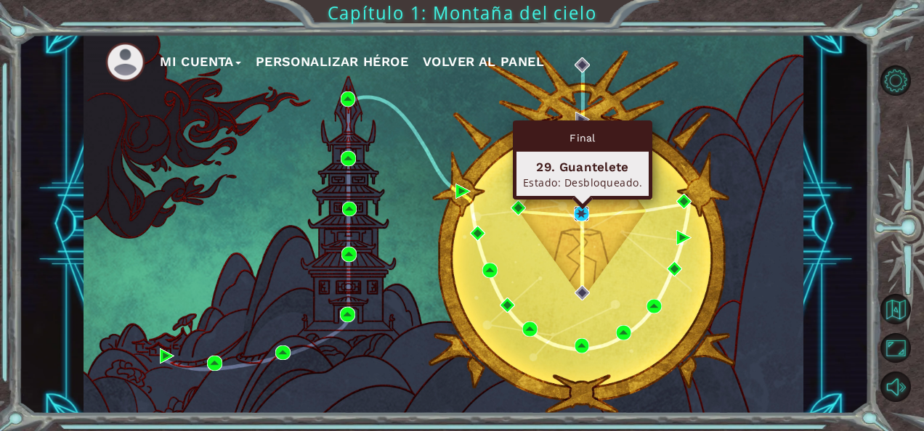
click at [577, 208] on img at bounding box center [581, 213] width 15 height 15
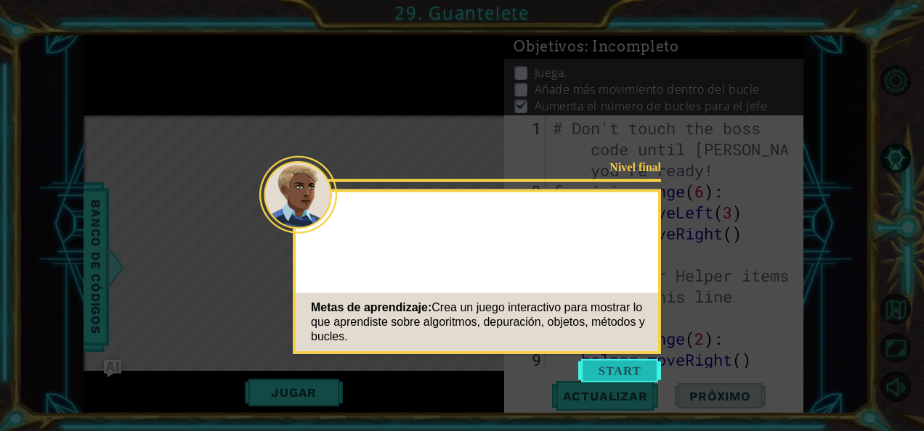
click at [613, 367] on button "Start" at bounding box center [619, 370] width 83 height 23
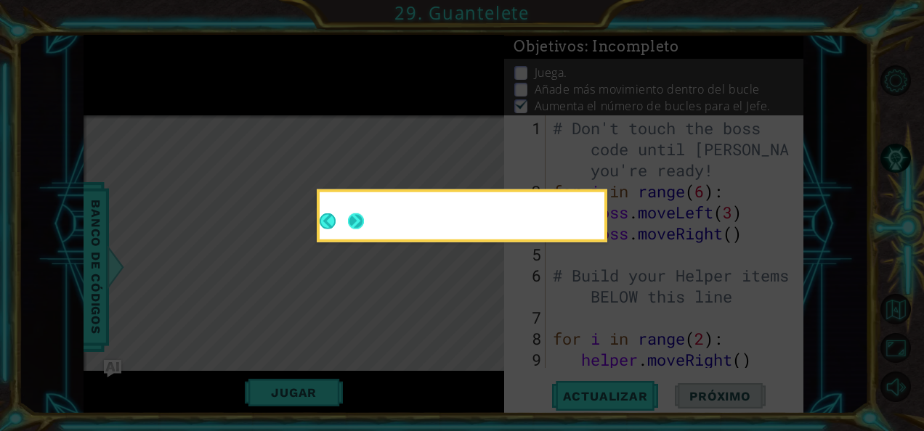
click at [357, 220] on button "Next" at bounding box center [356, 221] width 16 height 16
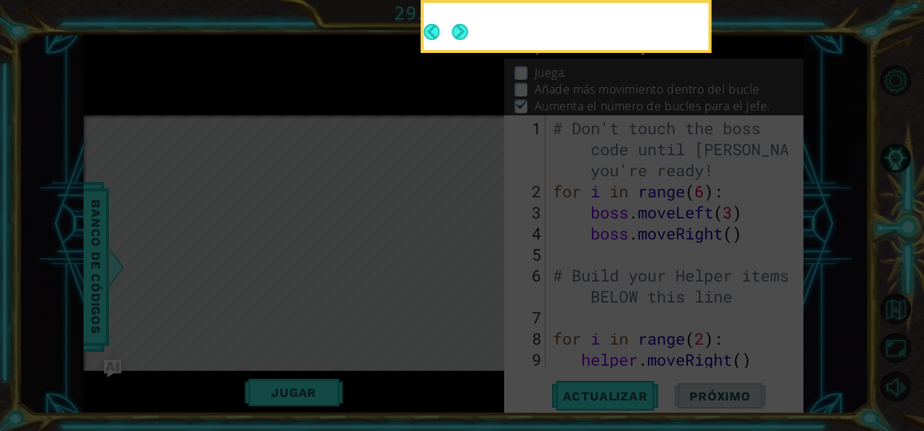
click at [357, 220] on icon at bounding box center [462, 64] width 924 height 733
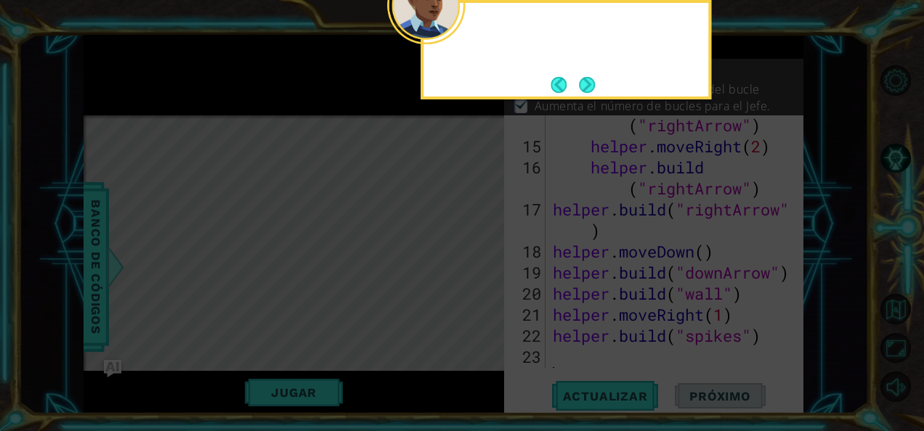
scroll to position [400, 0]
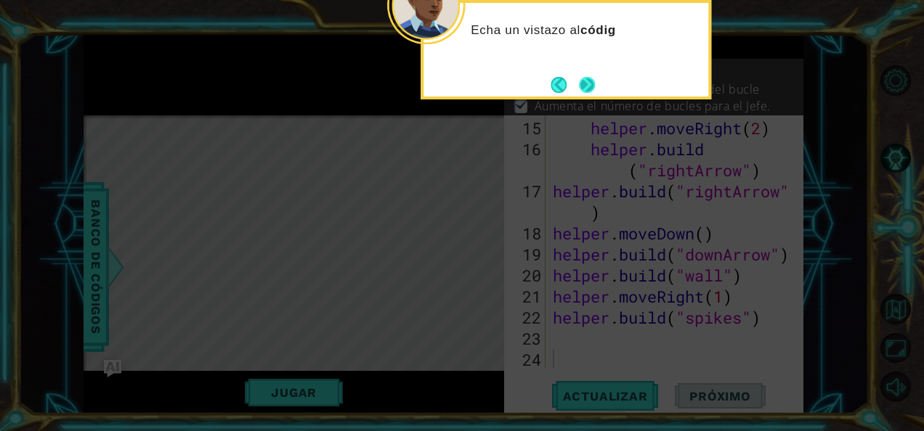
click at [587, 80] on button "Next" at bounding box center [587, 85] width 16 height 16
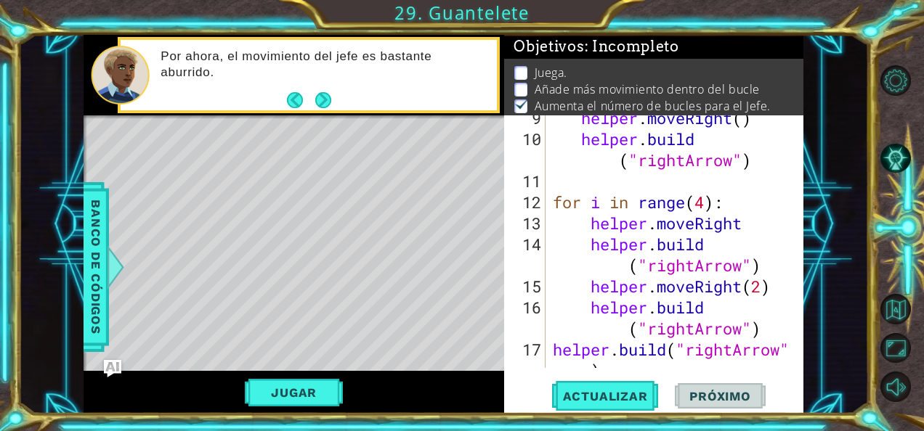
scroll to position [241, 0]
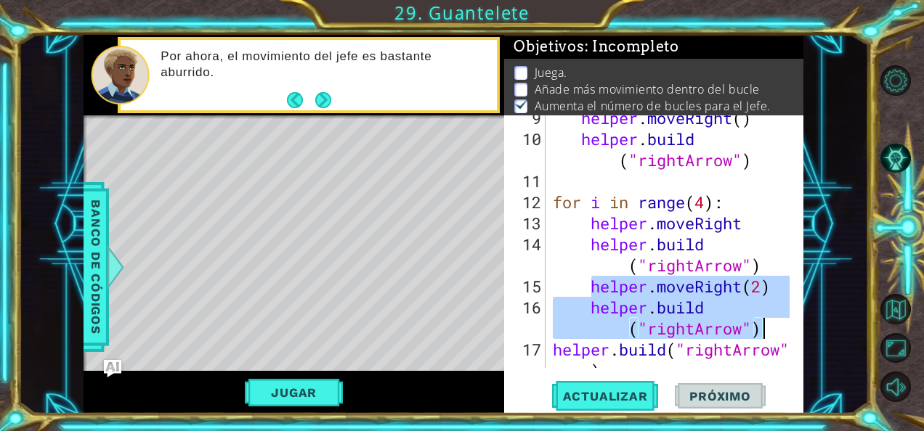
drag, startPoint x: 590, startPoint y: 277, endPoint x: 761, endPoint y: 334, distance: 180.5
click at [761, 334] on div "helper . moveRight ( ) helper . build ( "rightArrow" ) for i in range ( 4 ) : h…" at bounding box center [673, 265] width 247 height 316
type textarea "helper.moveRight(2) [DOMAIN_NAME]("rightArrow")"
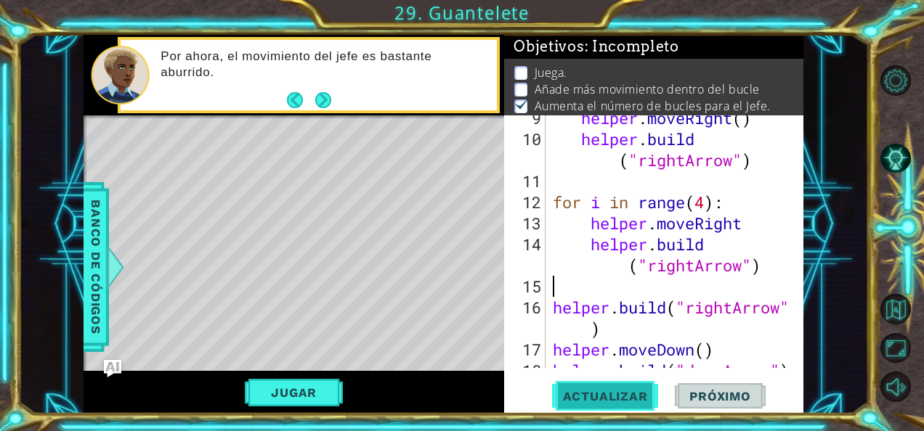
type textarea "[DOMAIN_NAME]("rightArrow")"
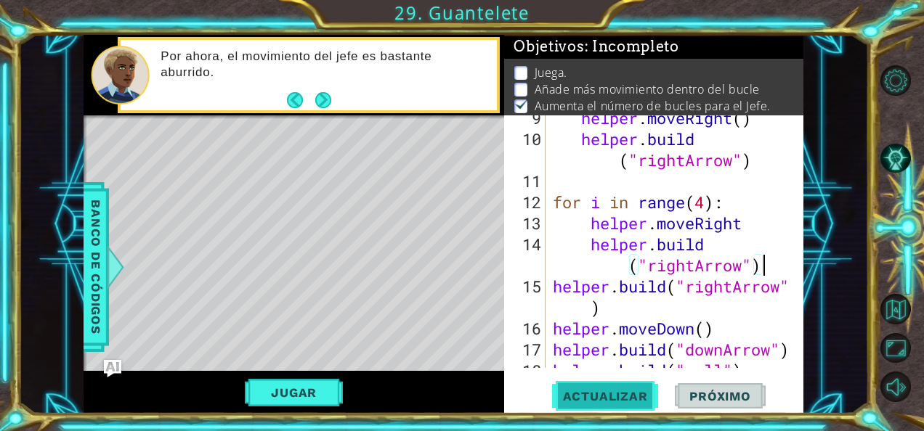
click at [627, 396] on span "Actualizar" at bounding box center [605, 396] width 114 height 15
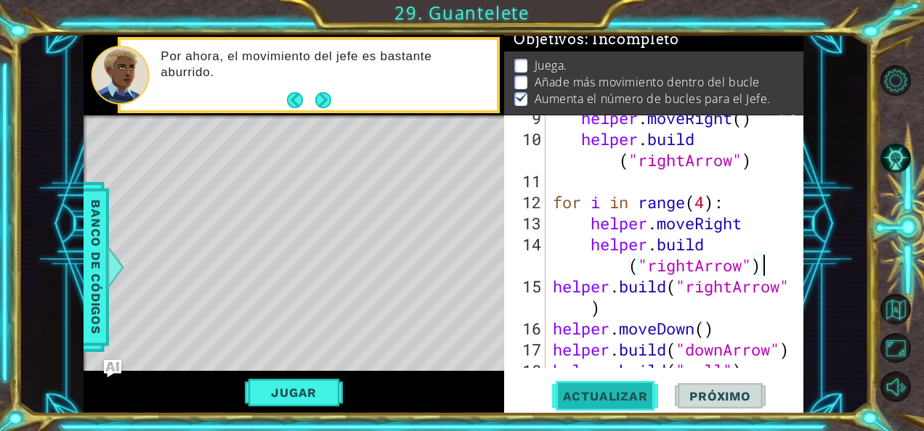
scroll to position [12, 0]
click at [627, 396] on span "Actualizar" at bounding box center [605, 396] width 114 height 15
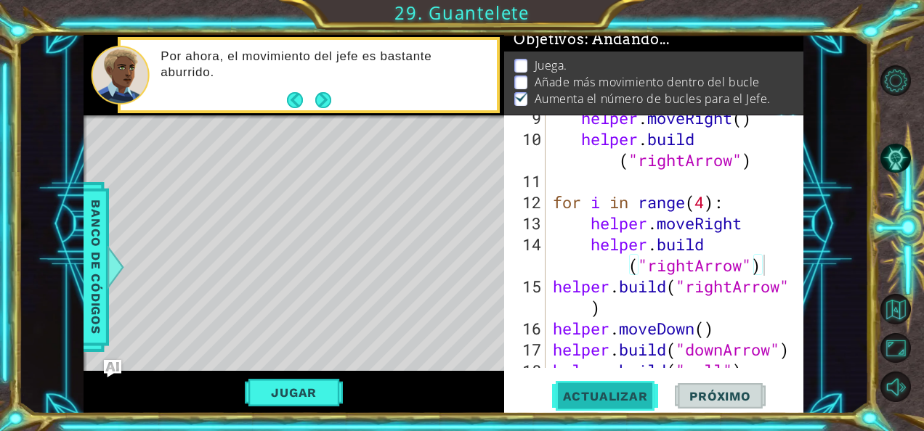
click at [627, 396] on span "Actualizar" at bounding box center [605, 396] width 114 height 15
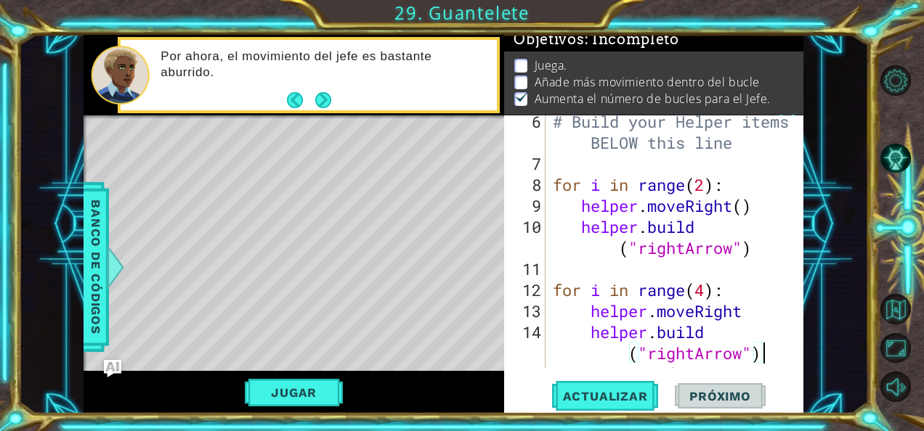
scroll to position [337, 0]
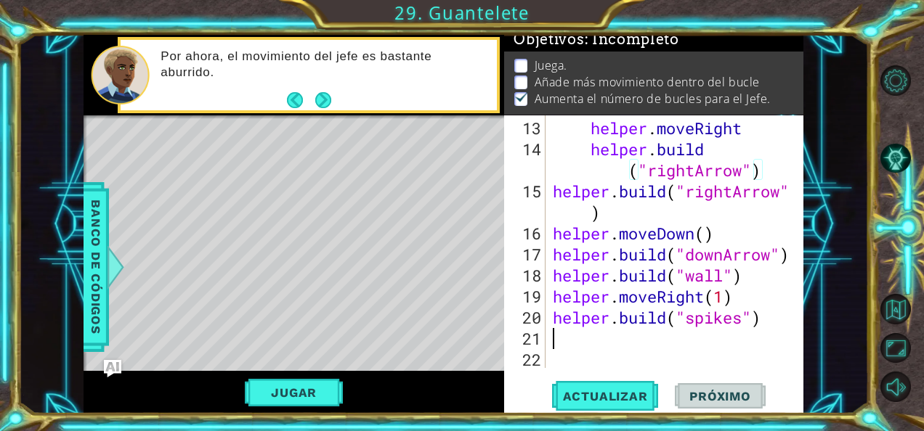
click at [626, 340] on div "helper . moveRight helper . build ( "rightArrow" ) helper . build ( "rightArrow…" at bounding box center [673, 265] width 247 height 295
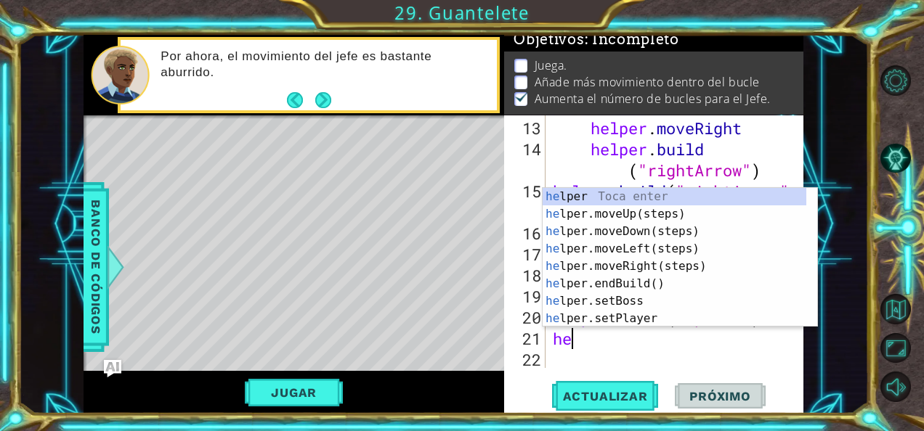
type textarea "h"
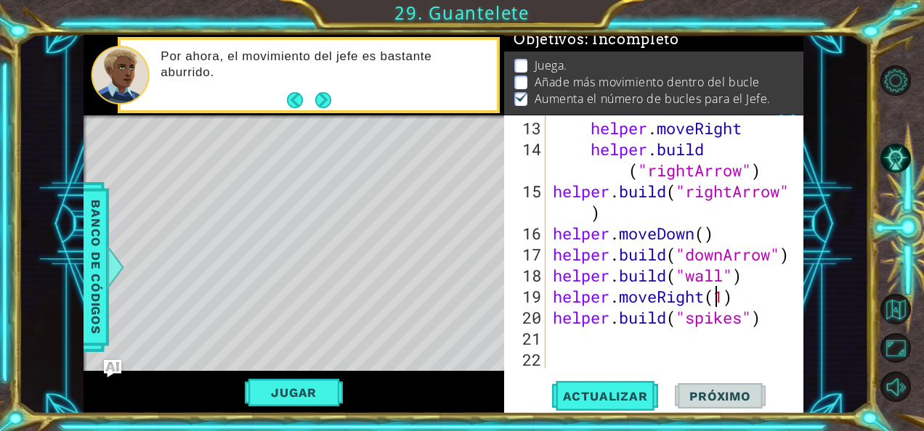
click at [720, 303] on div "helper . moveRight helper . build ( "rightArrow" ) helper . build ( "rightArrow…" at bounding box center [673, 265] width 247 height 295
click at [725, 303] on div "helper . moveRight helper . build ( "rightArrow" ) helper . build ( "rightArrow…" at bounding box center [673, 265] width 247 height 295
type textarea "helper.moveRight(3)"
click at [629, 403] on span "Actualizar" at bounding box center [605, 396] width 114 height 15
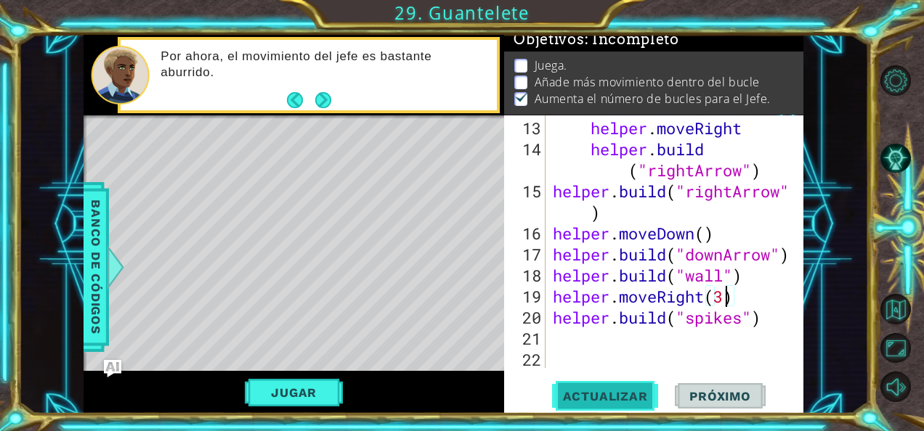
scroll to position [12, 0]
click at [577, 334] on div "helper . moveRight helper . build ( "rightArrow" ) helper . build ( "rightArrow…" at bounding box center [673, 265] width 247 height 295
type textarea "e"
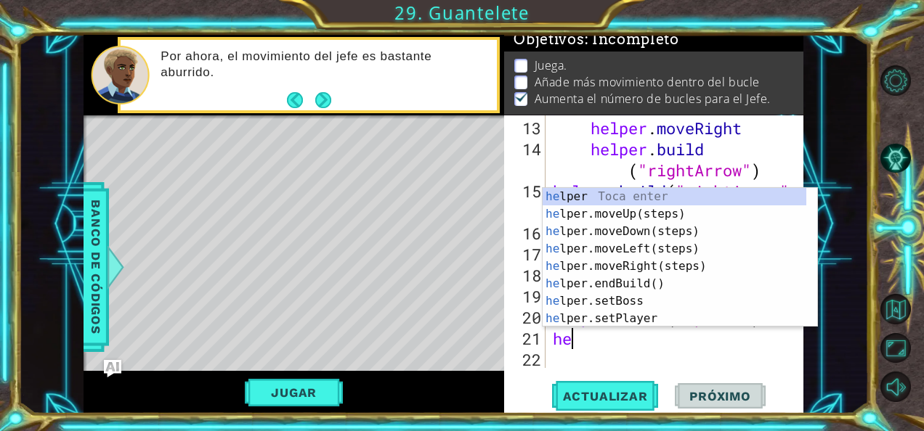
type textarea "hel"
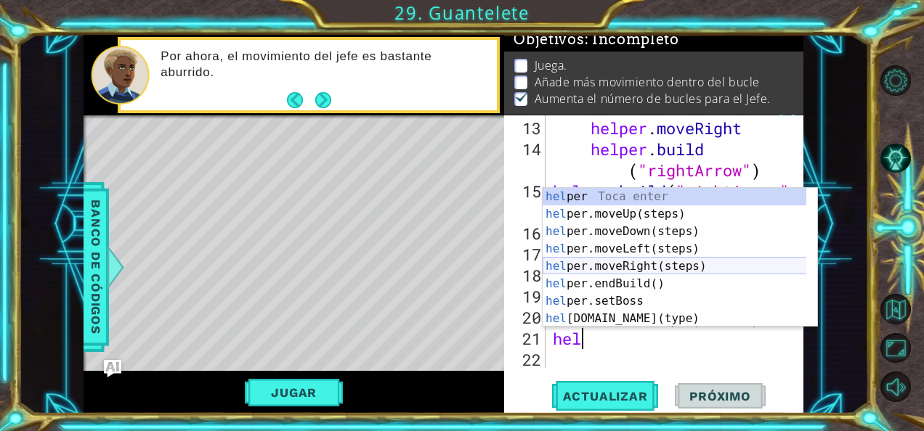
click at [634, 264] on div "hel per Toca enter hel per.moveUp(steps) Toca enter hel per.moveDown(steps) Toc…" at bounding box center [674, 275] width 264 height 174
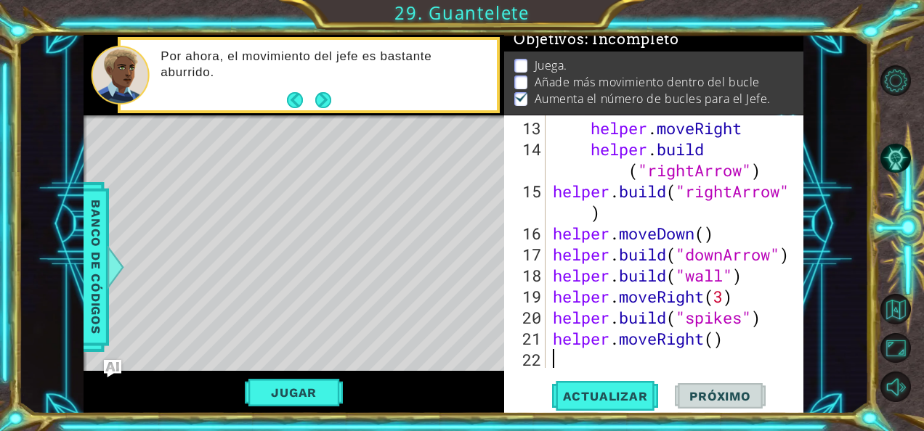
scroll to position [358, 0]
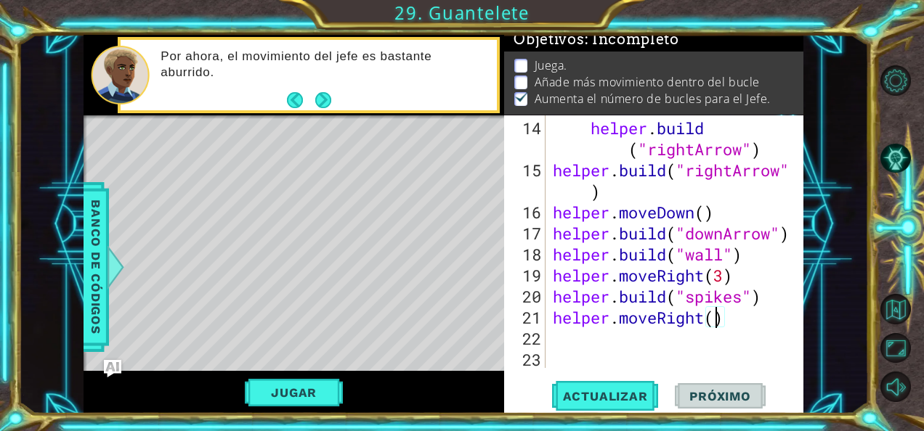
click at [713, 322] on div "helper . build ( "rightArrow" ) helper . build ( "rightArrow" ) helper . moveDo…" at bounding box center [673, 276] width 247 height 316
type textarea "helper.moveRight(1)"
click at [627, 331] on div "helper . build ( "rightArrow" ) helper . build ( "rightArrow" ) helper . moveDo…" at bounding box center [673, 276] width 247 height 316
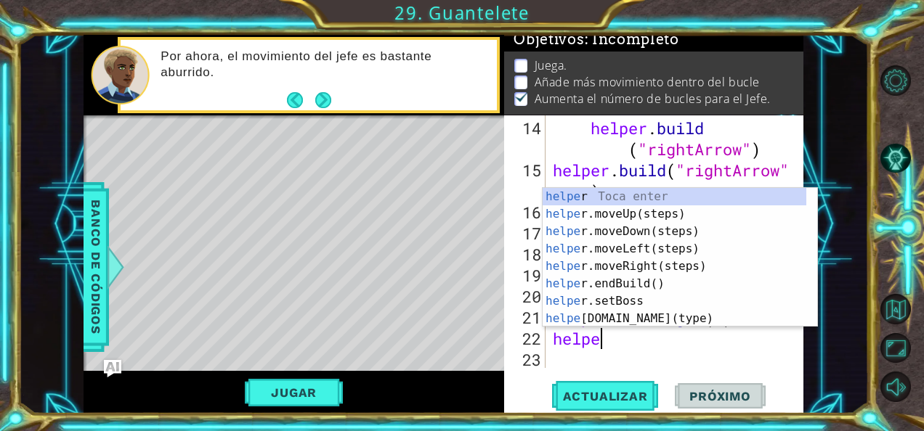
scroll to position [0, 1]
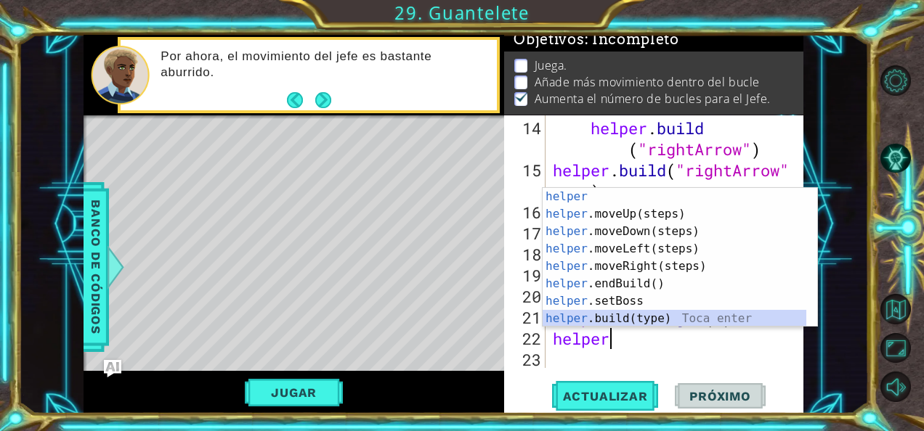
click at [626, 312] on div "helper Toca enter helper .moveUp(steps) Toca enter helper .moveDown(steps) Toca…" at bounding box center [674, 275] width 264 height 174
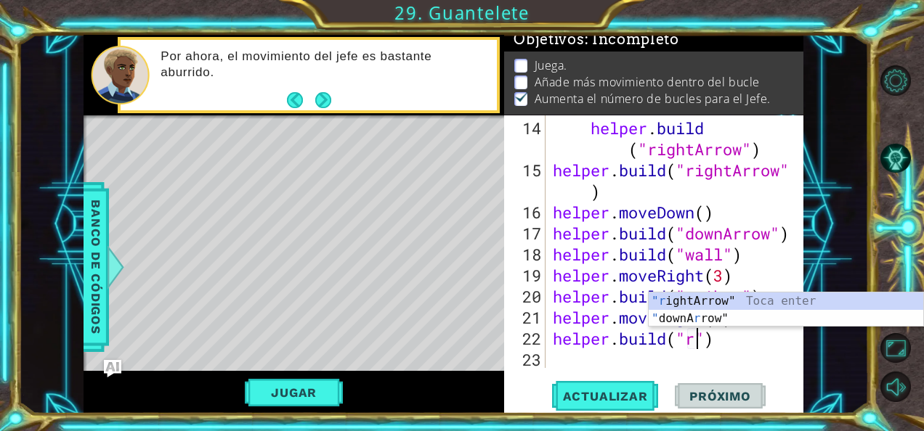
scroll to position [0, 6]
click at [665, 301] on div ""r ightArrow" Toca enter " downA r row" Toca enter" at bounding box center [785, 328] width 275 height 70
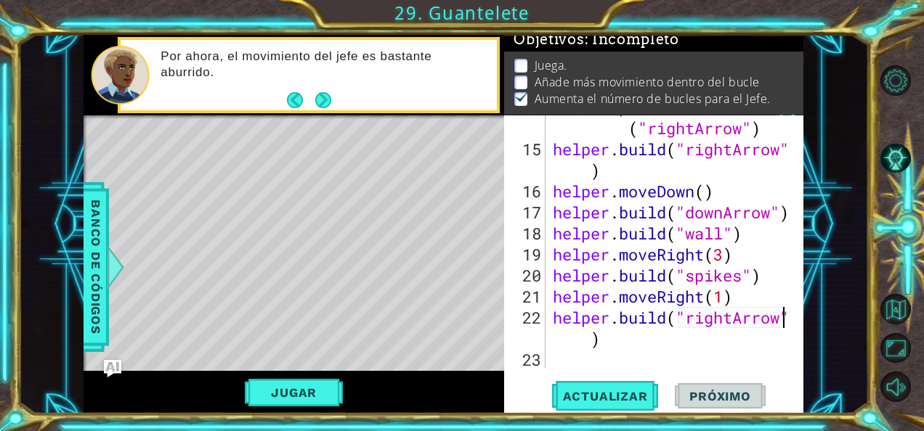
scroll to position [379, 0]
click at [611, 402] on span "Actualizar" at bounding box center [605, 396] width 114 height 15
click at [686, 338] on div "helper . build ( "rightArrow" ) helper . build ( "rightArrow" ) helper . moveDo…" at bounding box center [673, 255] width 247 height 316
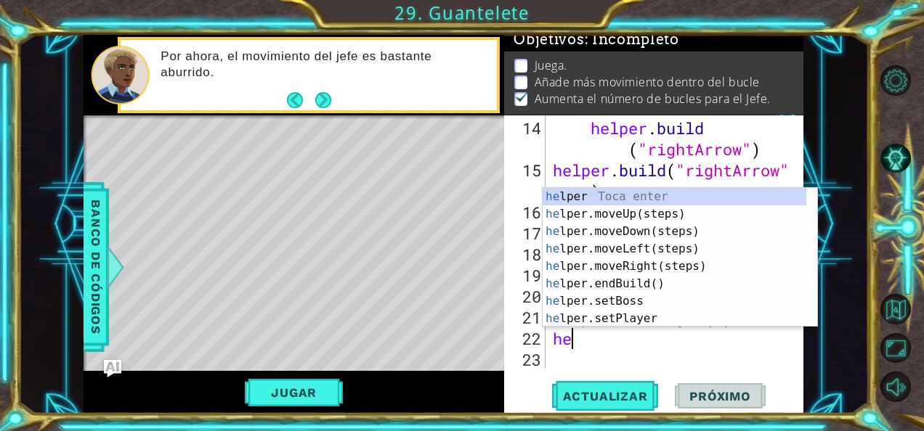
scroll to position [0, 0]
type textarea "h"
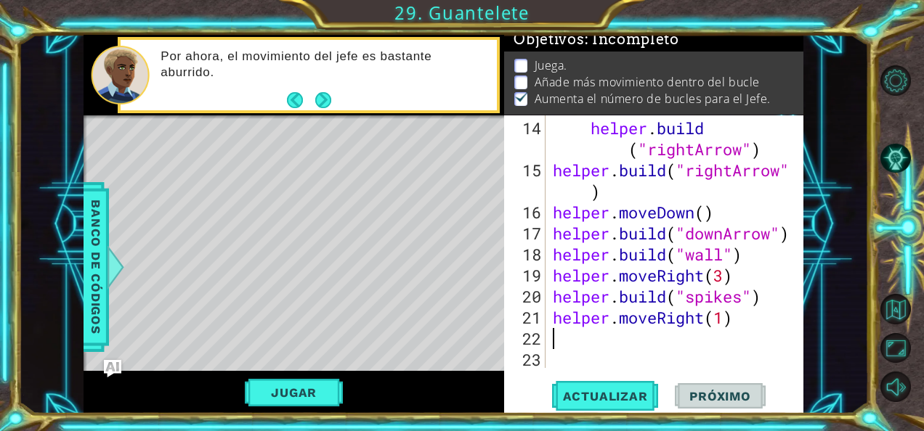
scroll to position [337, 0]
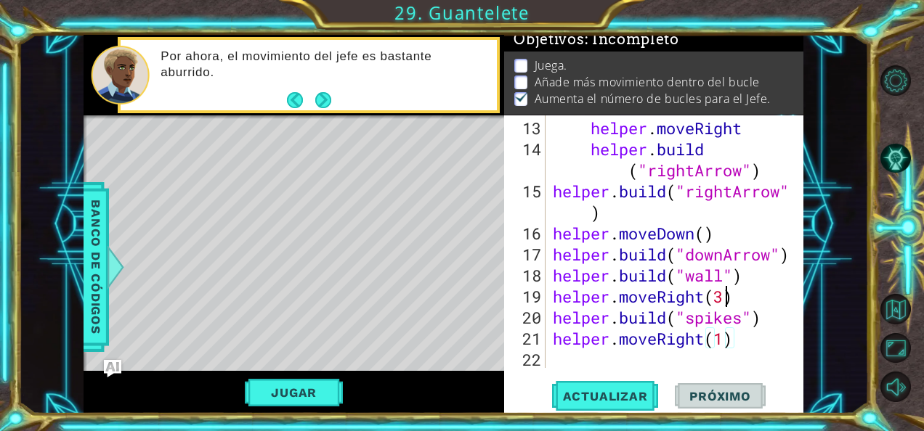
click at [726, 298] on div "helper . moveRight helper . build ( "rightArrow" ) helper . build ( "rightArrow…" at bounding box center [673, 265] width 247 height 295
type textarea "helper.moveRight(1)"
click at [583, 397] on span "Actualizar" at bounding box center [605, 396] width 114 height 15
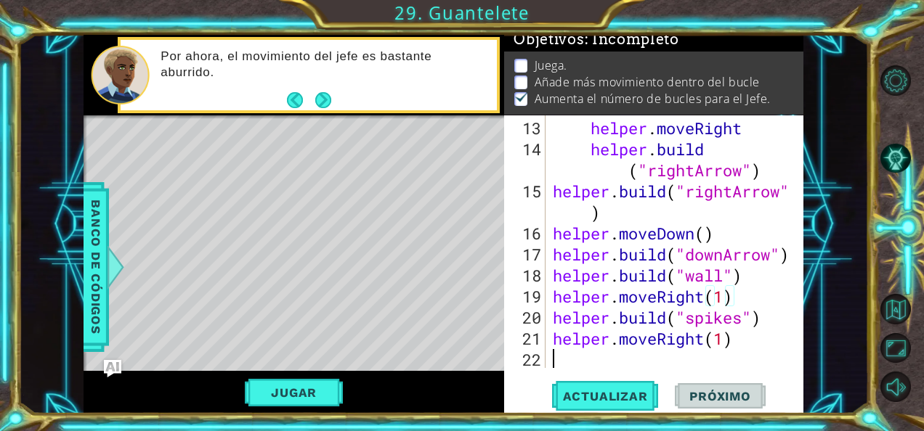
click at [571, 353] on div "helper . moveRight helper . build ( "rightArrow" ) helper . build ( "rightArrow…" at bounding box center [673, 265] width 247 height 295
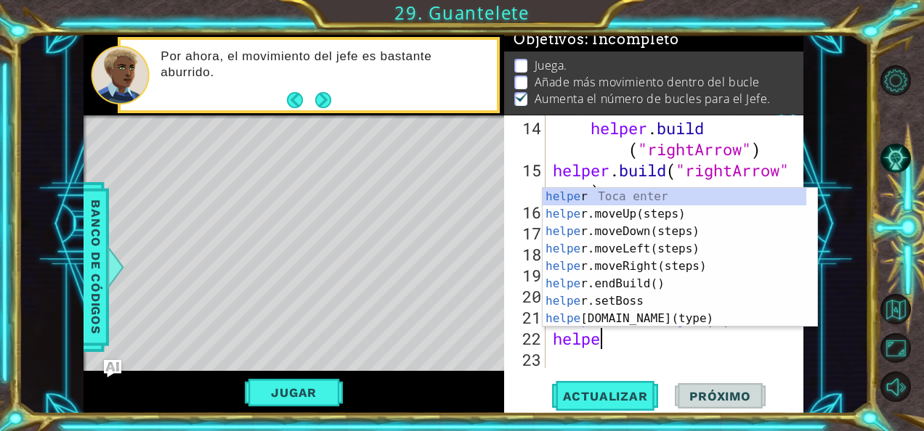
scroll to position [0, 1]
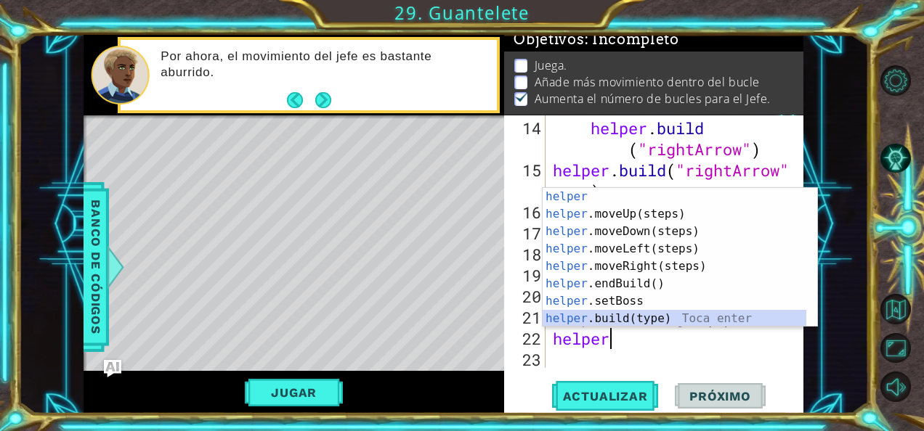
click at [614, 316] on div "helper Toca enter helper .moveUp(steps) Toca enter helper .moveDown(steps) Toca…" at bounding box center [674, 275] width 264 height 174
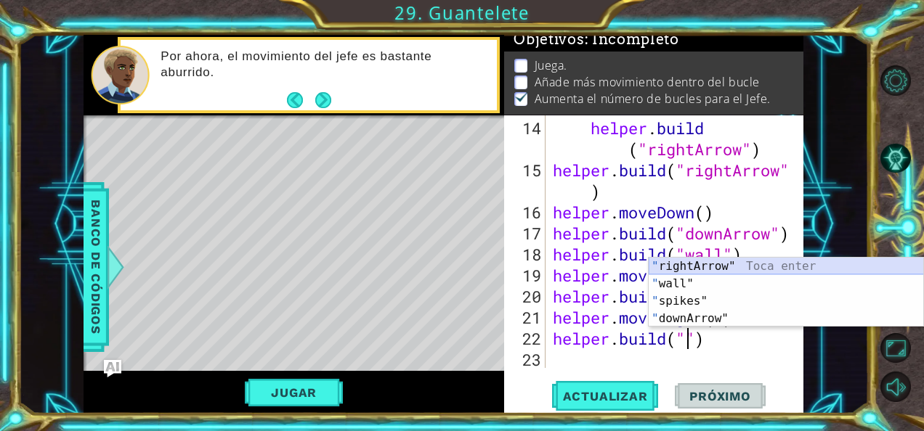
click at [704, 261] on div "" rightArrow" Toca enter " wall" Toca enter " spikes" Toca enter " downArrow" T…" at bounding box center [785, 310] width 275 height 105
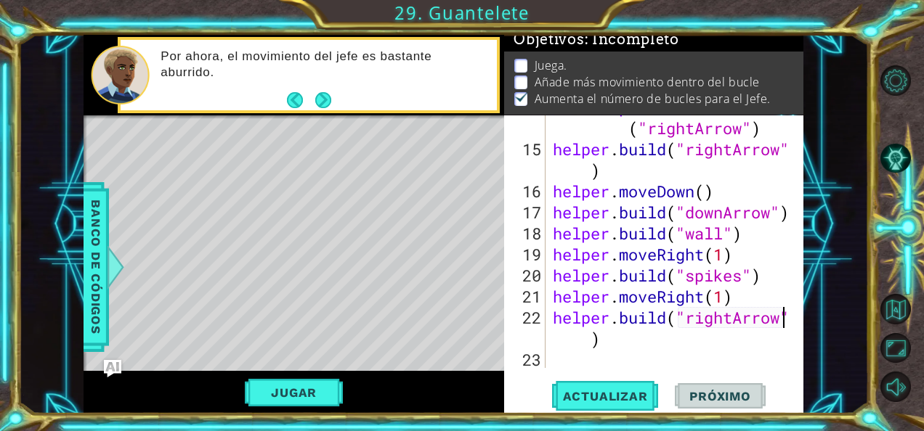
scroll to position [379, 0]
click at [725, 301] on div "helper . build ( "rightArrow" ) helper . build ( "rightArrow" ) helper . moveDo…" at bounding box center [673, 255] width 247 height 316
type textarea "helper.moveRight(3)"
click at [645, 398] on span "Actualizar" at bounding box center [605, 396] width 114 height 15
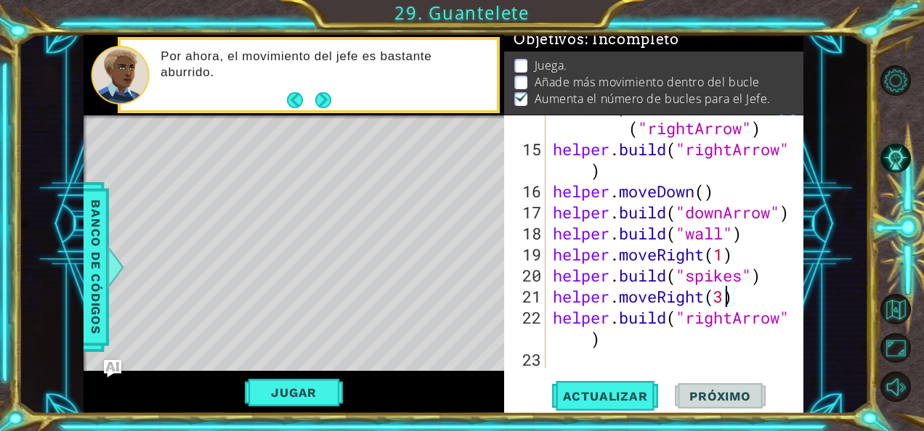
click at [558, 353] on div "helper . build ( "rightArrow" ) helper . build ( "rightArrow" ) helper . moveDo…" at bounding box center [673, 255] width 247 height 316
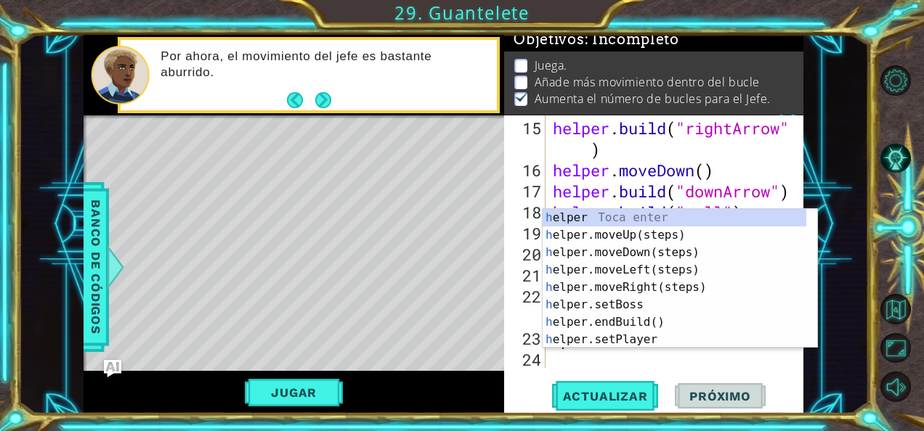
scroll to position [400, 0]
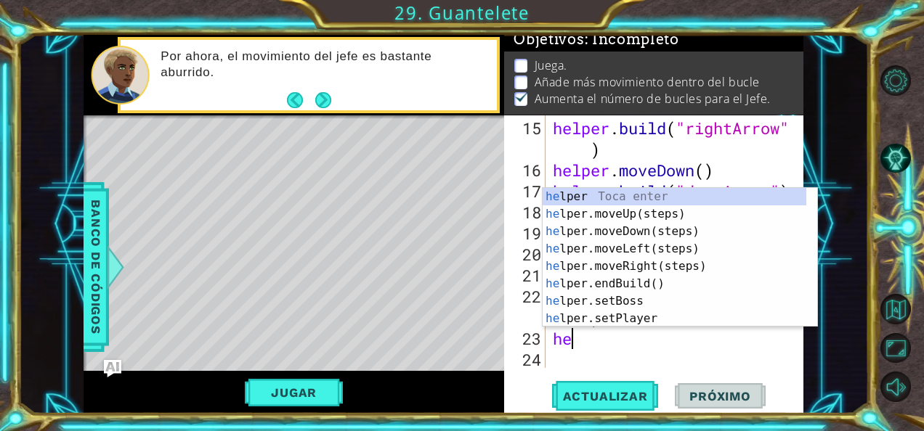
type textarea "hel"
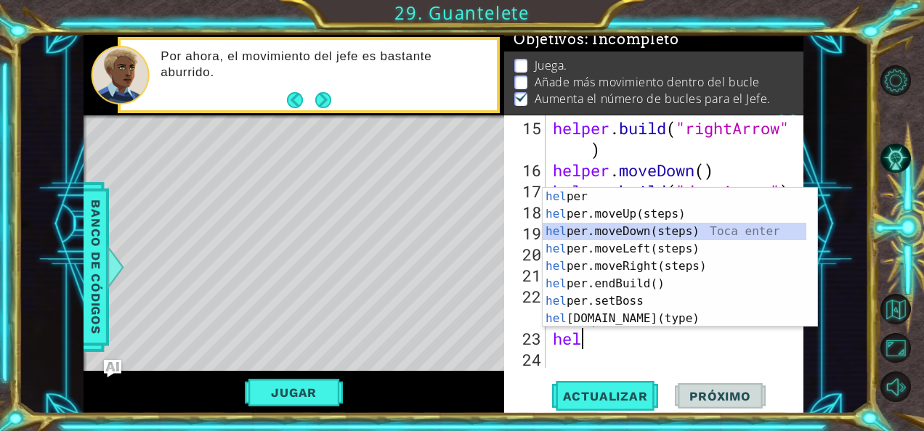
click at [618, 237] on div "hel per Toca enter hel per.moveUp(steps) Toca enter hel per.moveDown(steps) Toc…" at bounding box center [674, 275] width 264 height 174
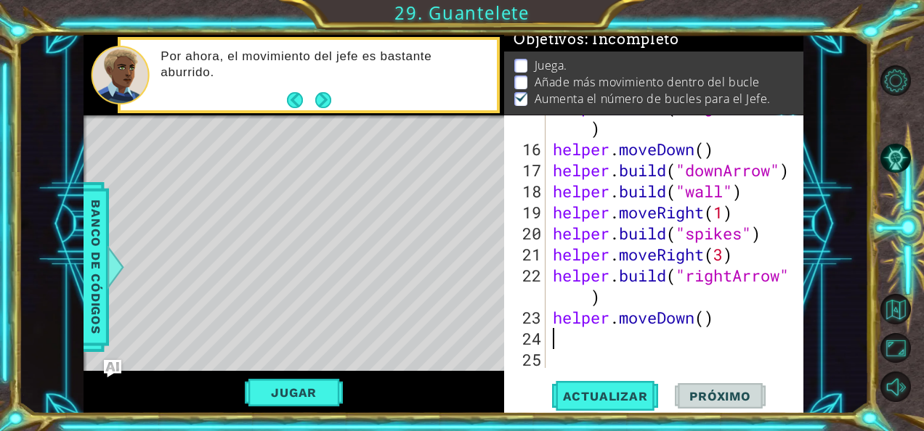
scroll to position [421, 0]
click at [706, 318] on div "helper . build ( "rightArrow" ) helper . moveDown ( ) helper . build ( "downArr…" at bounding box center [673, 255] width 247 height 316
type textarea "helper.moveDown(3)"
click at [592, 338] on div "helper . build ( "rightArrow" ) helper . moveDown ( ) helper . build ( "downArr…" at bounding box center [673, 255] width 247 height 316
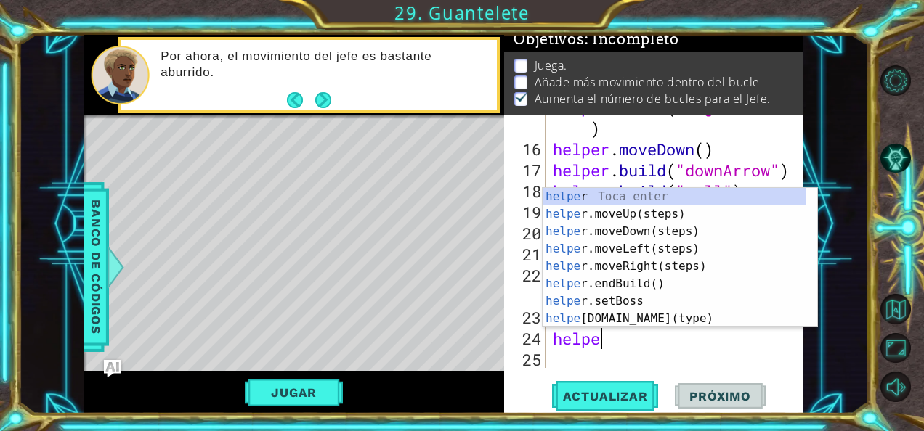
scroll to position [0, 1]
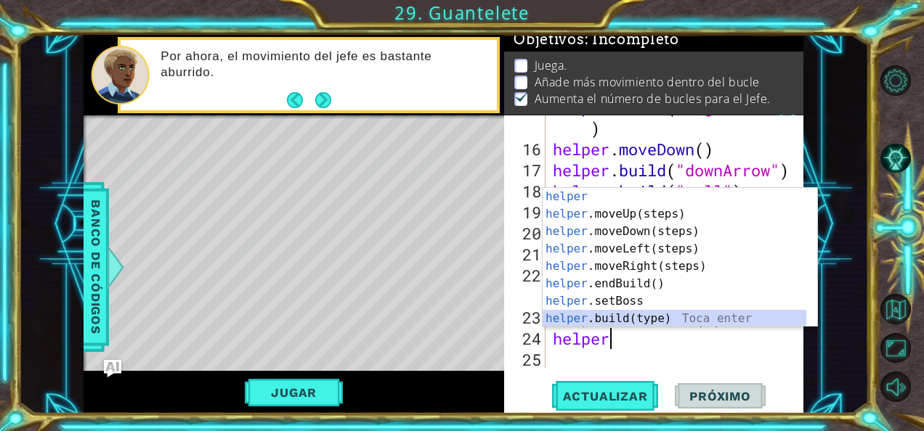
click at [632, 311] on div "helper Toca enter helper .moveUp(steps) Toca enter helper .moveDown(steps) Toca…" at bounding box center [674, 275] width 264 height 174
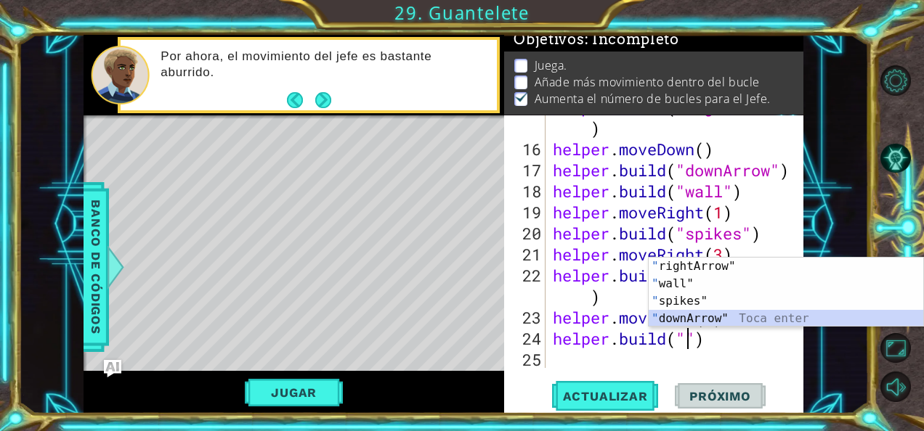
click at [696, 311] on div "" rightArrow" Toca enter " wall" Toca enter " spikes" Toca enter " downArrow" T…" at bounding box center [785, 310] width 275 height 105
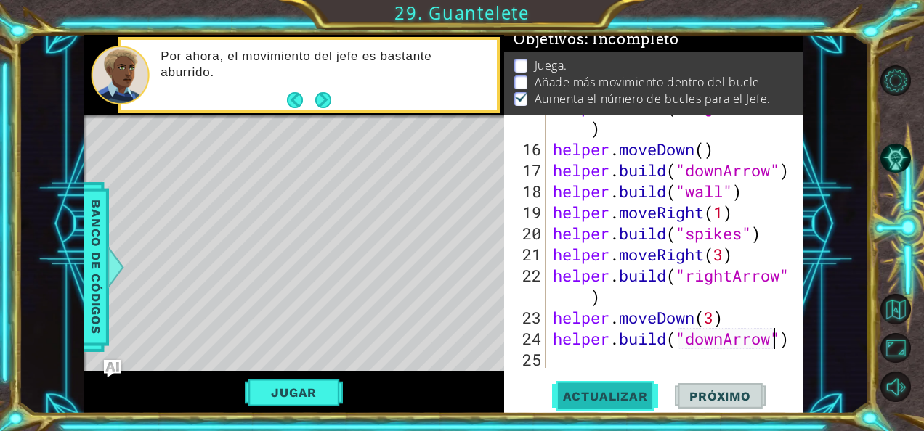
type textarea "[DOMAIN_NAME]("downArrow")"
click at [625, 395] on span "Actualizar" at bounding box center [605, 396] width 114 height 15
click at [312, 391] on button "Jugar" at bounding box center [294, 393] width 98 height 28
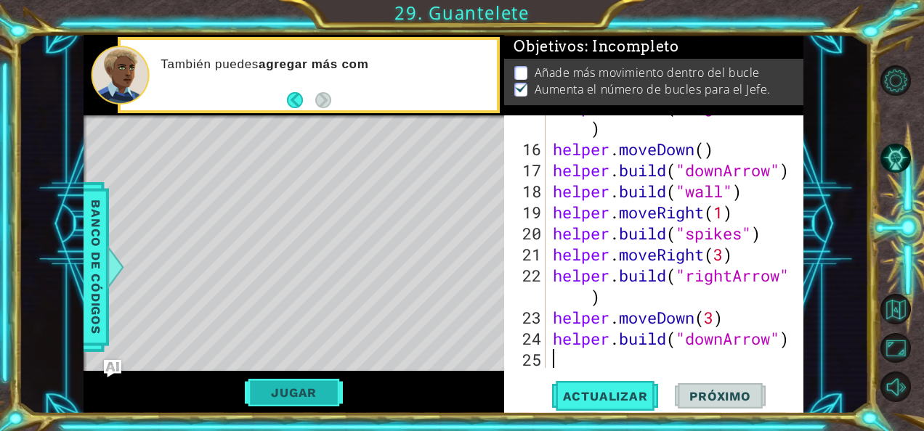
scroll to position [0, 0]
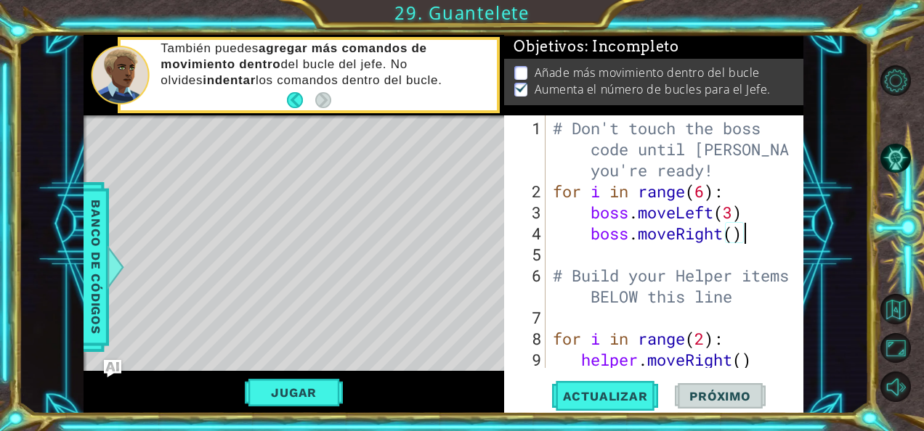
click at [754, 229] on div "# Don't touch the boss code until [PERSON_NAME] says you're ready! for i in ran…" at bounding box center [673, 297] width 247 height 358
type textarea "boss.moveRight()"
click at [656, 248] on div "# Don't touch the boss code until [PERSON_NAME] says you're ready! for i in ran…" at bounding box center [673, 297] width 247 height 358
click at [758, 232] on div "# Don't touch the boss code until [PERSON_NAME] says you're ready! for i in ran…" at bounding box center [673, 297] width 247 height 358
type textarea "boss.moveRight()"
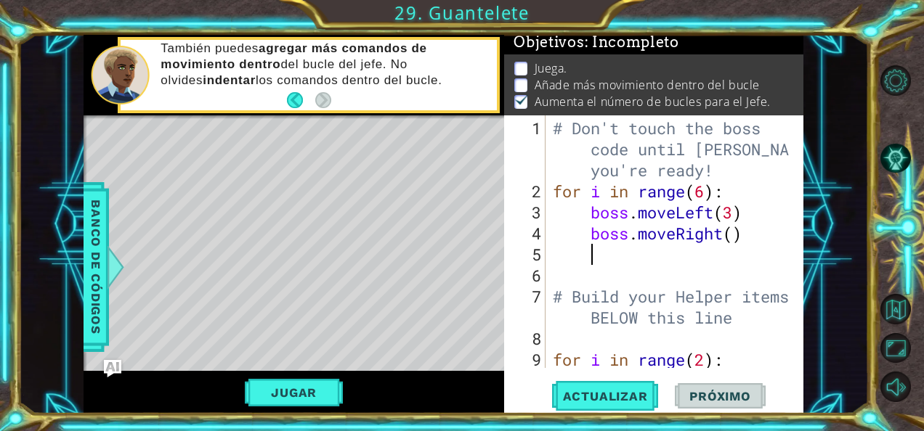
scroll to position [4, 0]
type textarea "b"
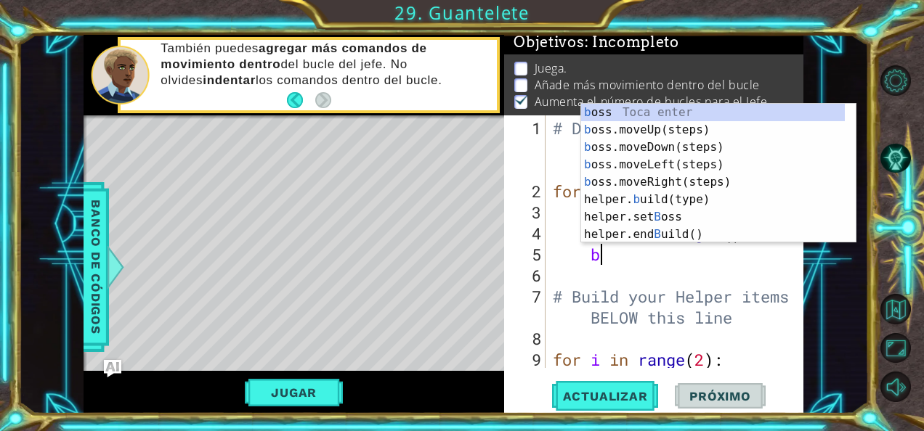
scroll to position [0, 1]
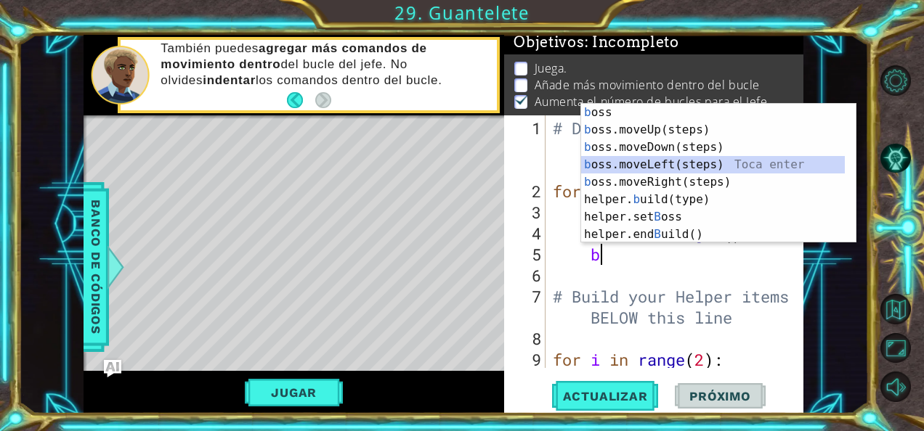
click at [710, 168] on div "b oss Toca enter b oss.moveUp(steps) Toca enter b oss.moveDown(steps) Toca ente…" at bounding box center [713, 191] width 264 height 174
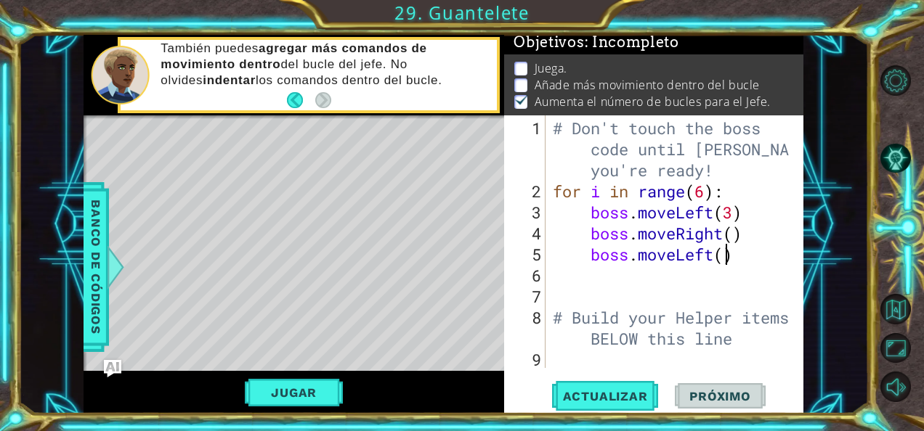
click at [726, 257] on div "# Don't touch the boss code until [PERSON_NAME] says you're ready! for i in ran…" at bounding box center [673, 286] width 247 height 337
click at [714, 254] on div "# Don't touch the boss code until [PERSON_NAME] says you're ready! for i in ran…" at bounding box center [673, 286] width 247 height 337
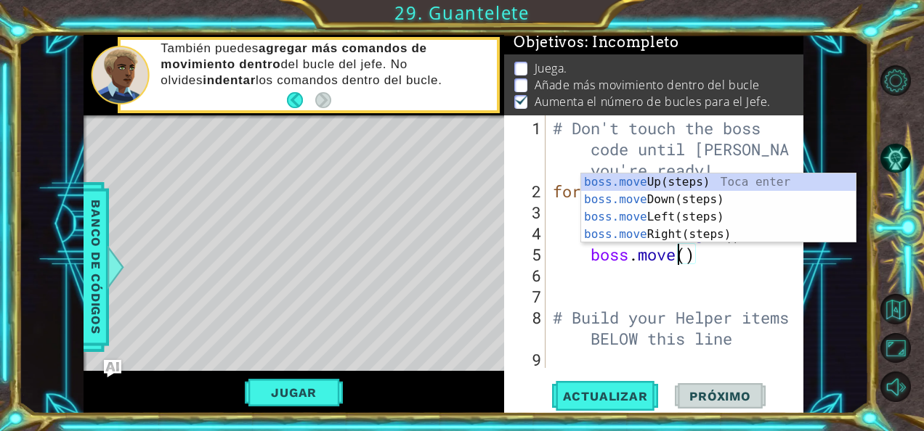
scroll to position [0, 6]
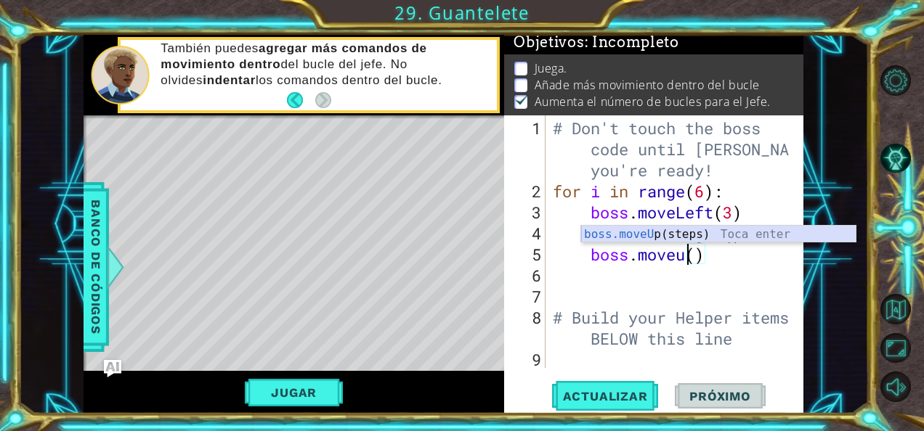
click at [700, 235] on div "boss.moveU p(steps) Toca enter" at bounding box center [718, 252] width 275 height 52
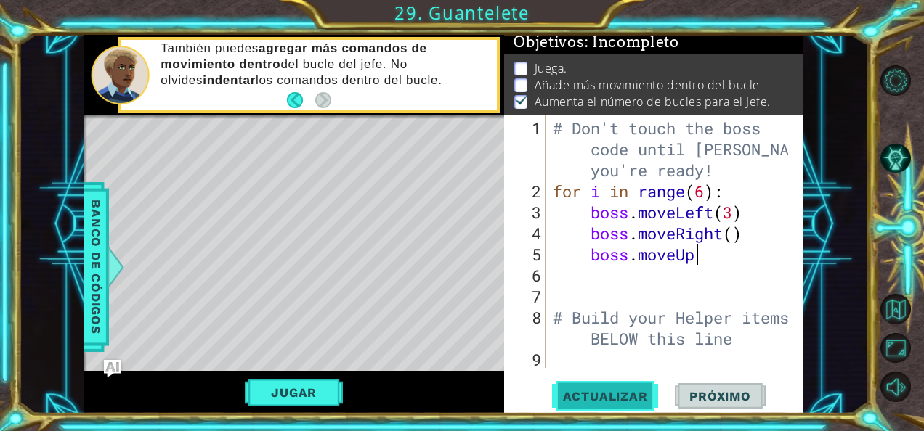
type textarea "boss.moveUp"
click at [600, 390] on span "Actualizar" at bounding box center [605, 396] width 114 height 15
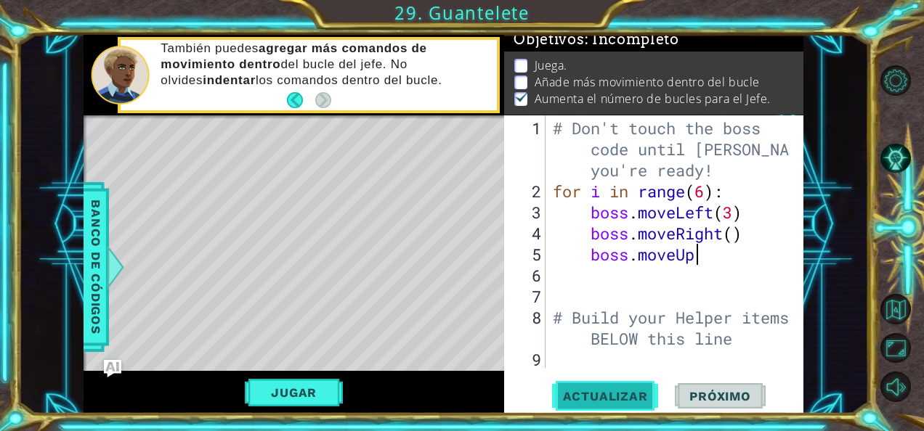
scroll to position [12, 0]
click at [322, 399] on button "Jugar" at bounding box center [294, 393] width 98 height 28
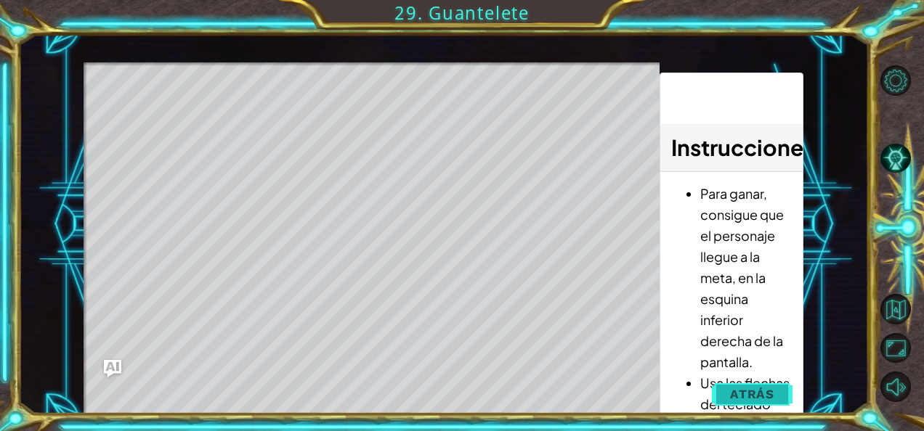
click at [788, 396] on button "Atrás" at bounding box center [752, 394] width 81 height 29
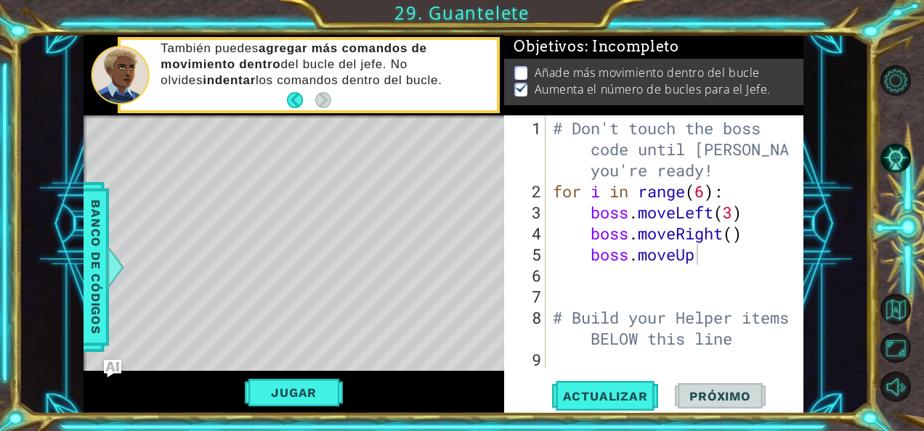
scroll to position [9, 0]
